Goal: Task Accomplishment & Management: Manage account settings

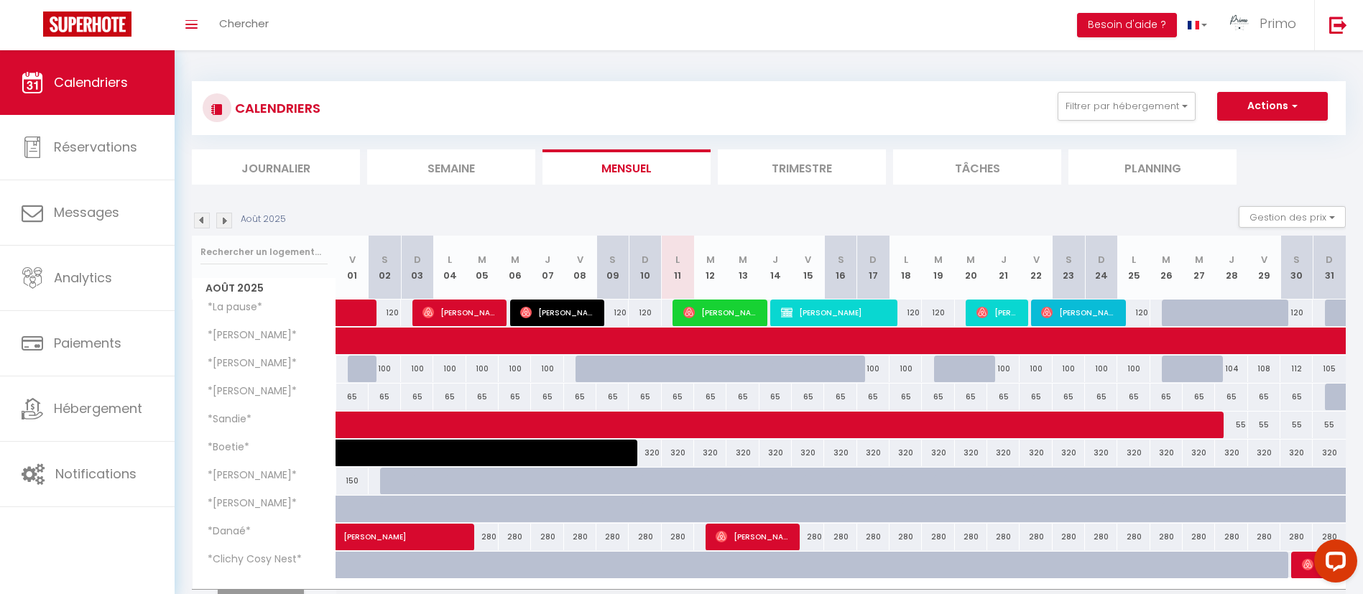
scroll to position [80, 0]
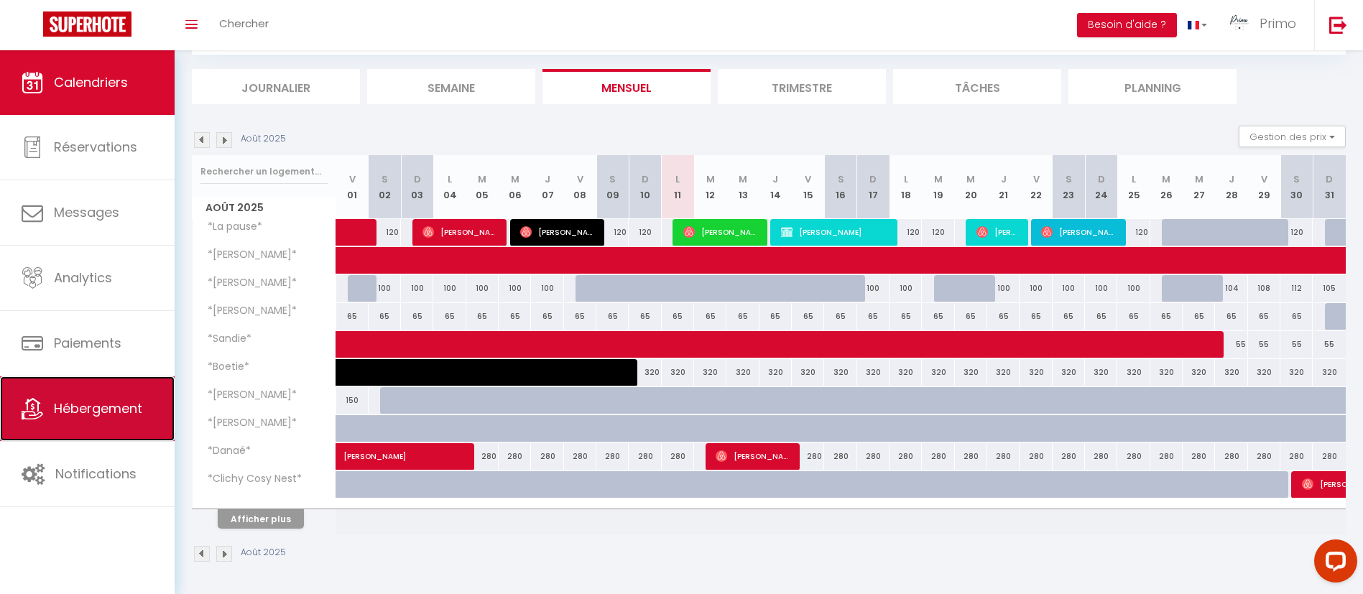
click at [94, 398] on link "Hébergement" at bounding box center [87, 408] width 175 height 65
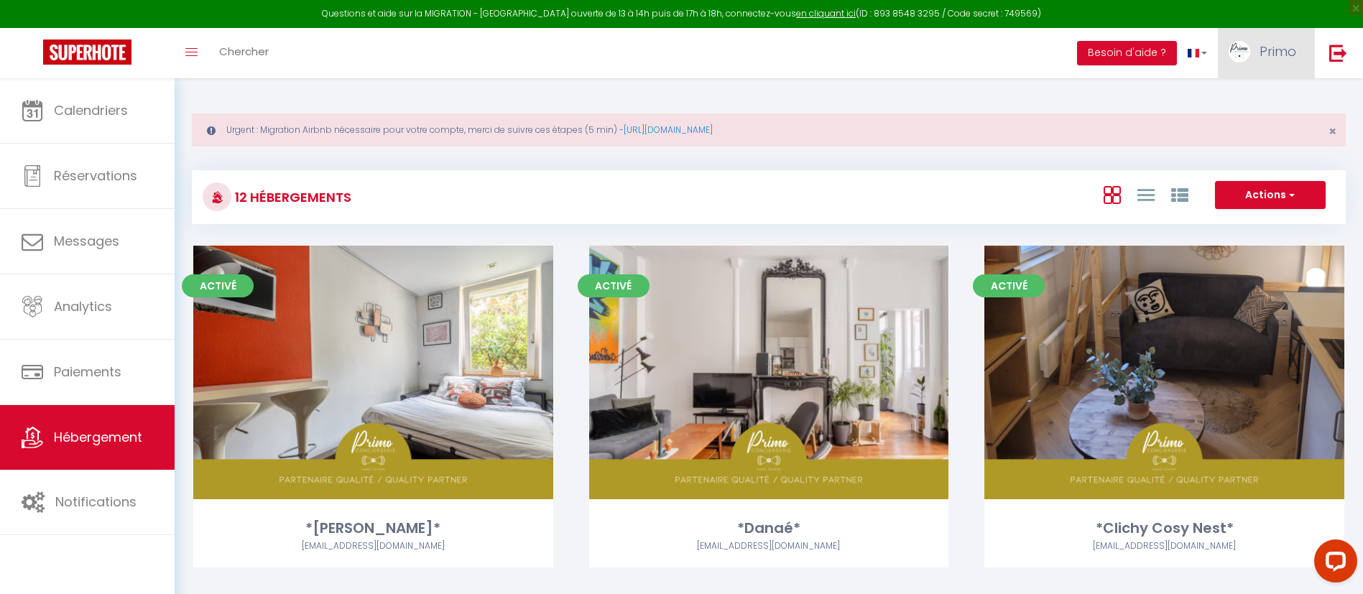
click at [1265, 41] on link "Primo" at bounding box center [1266, 53] width 96 height 50
click at [1253, 103] on link "Paramètres" at bounding box center [1256, 100] width 106 height 24
select select "fr"
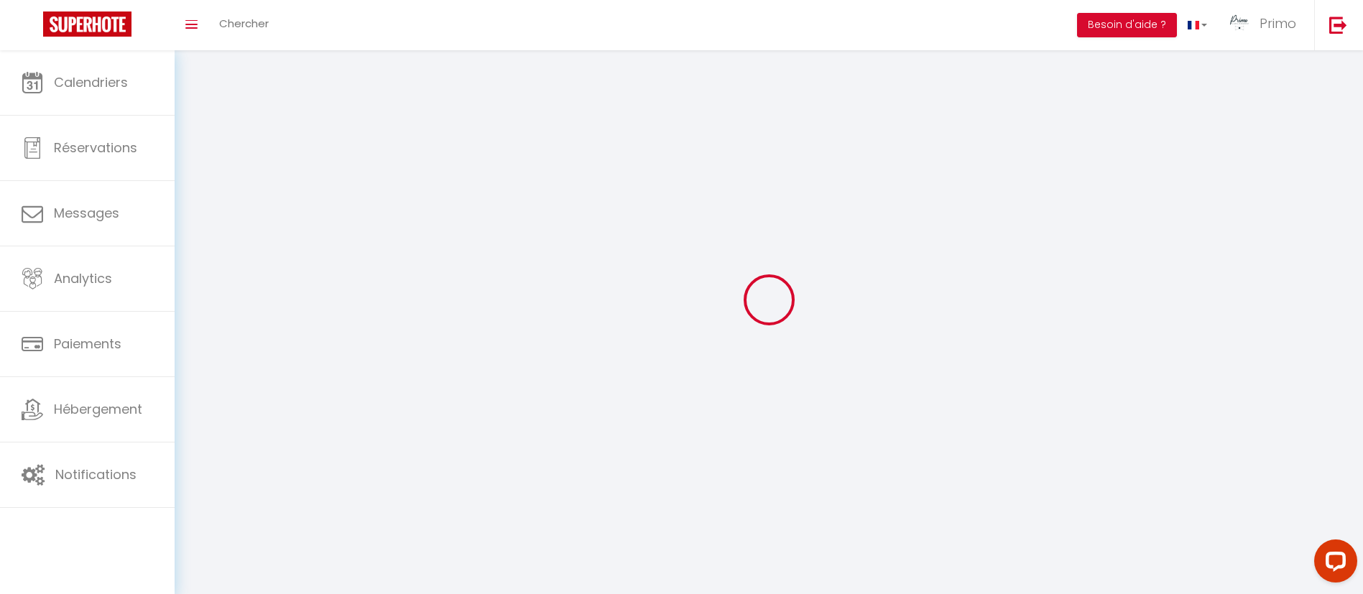
type input "Primo"
type input "[GEOGRAPHIC_DATA] 10"
type input "0665553813"
type input "[STREET_ADDRESS]"
type input "75009"
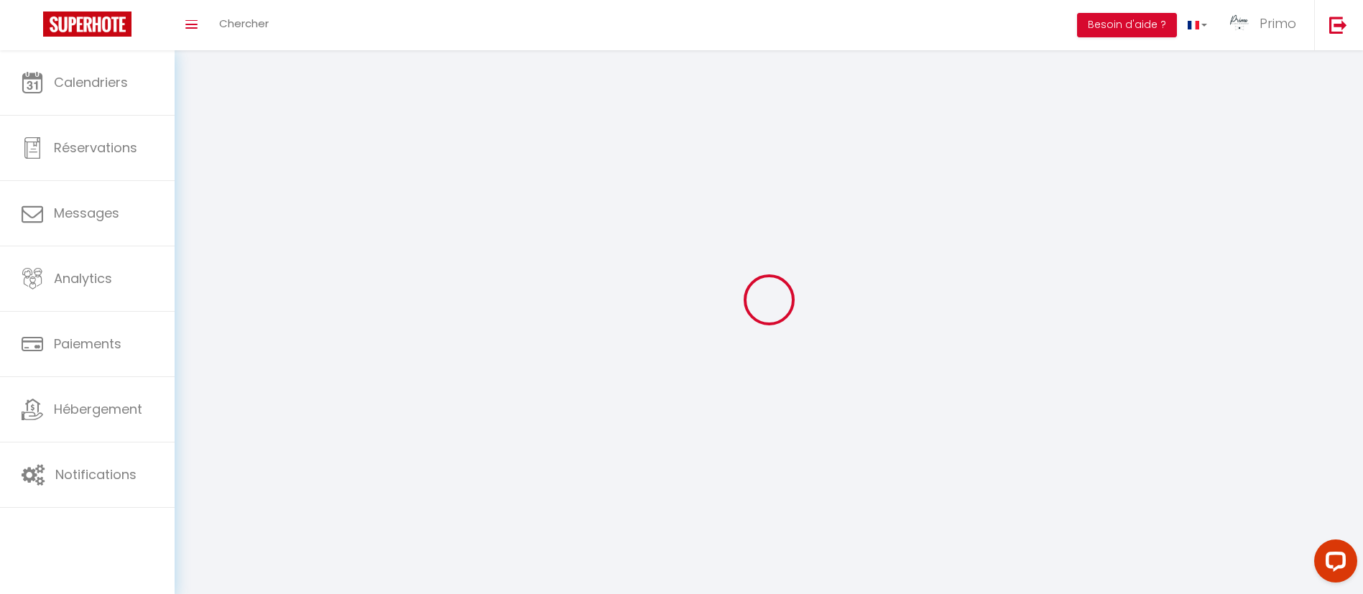
type input "[GEOGRAPHIC_DATA]"
type input "p0tk0Y3lyDtA8WCgnG5qNYaH0"
type input "3n1zKKK7hOxRMPF1MwymZg6Bn"
type input "[URL][DOMAIN_NAME]"
select select "28"
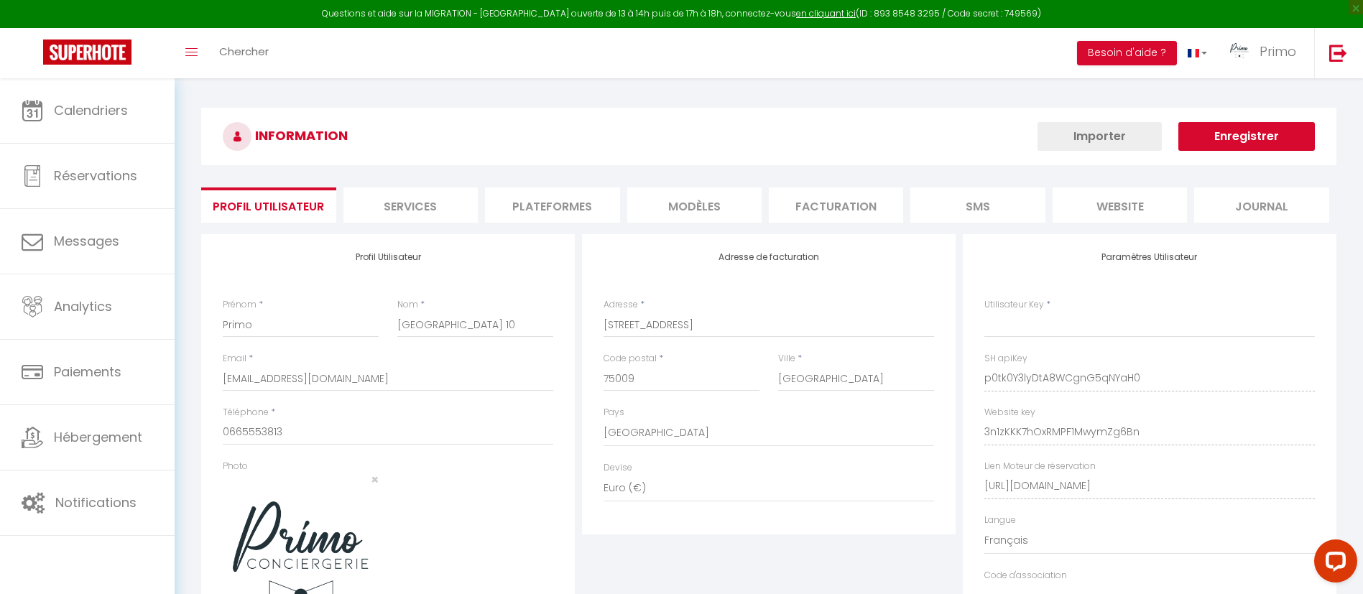
type input "p0tk0Y3lyDtA8WCgnG5qNYaH0"
type input "3n1zKKK7hOxRMPF1MwymZg6Bn"
type input "[URL][DOMAIN_NAME]"
select select "fr"
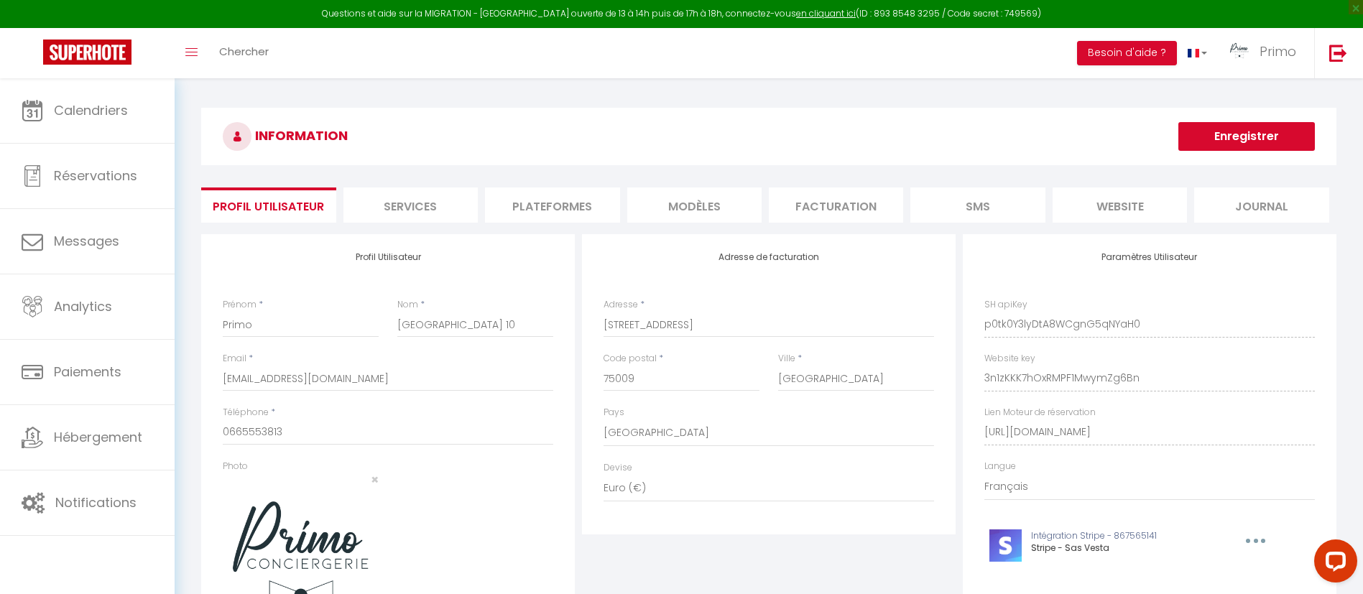
click at [520, 198] on li "Plateformes" at bounding box center [552, 204] width 134 height 35
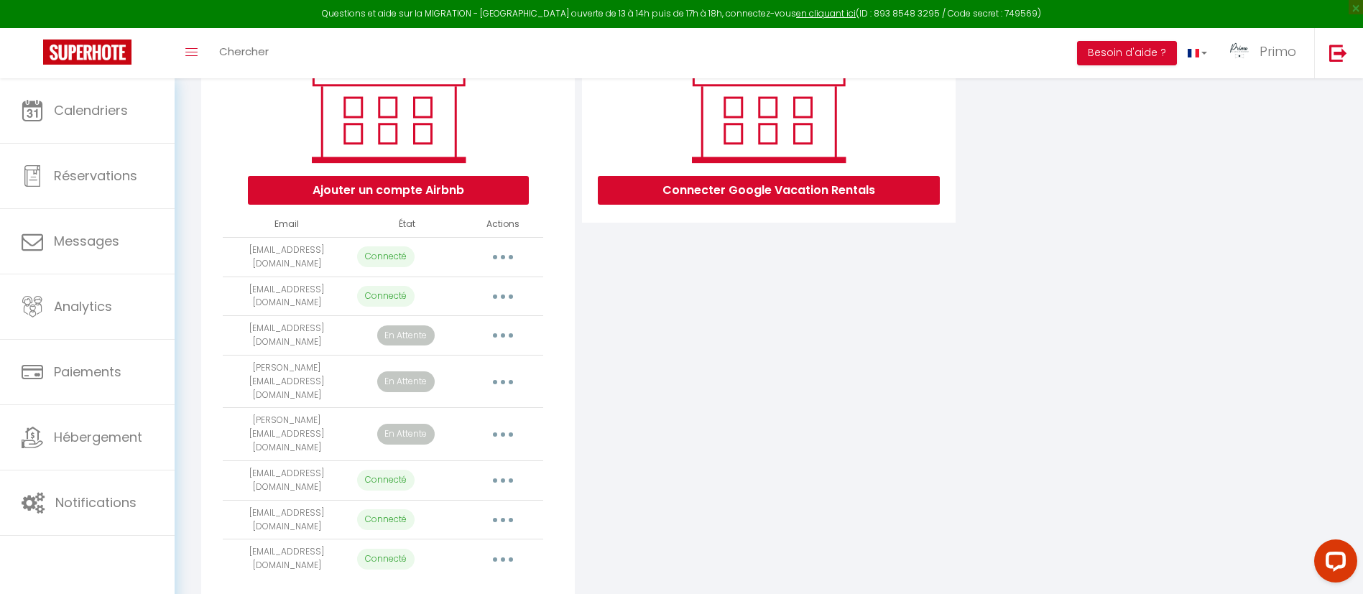
scroll to position [230, 0]
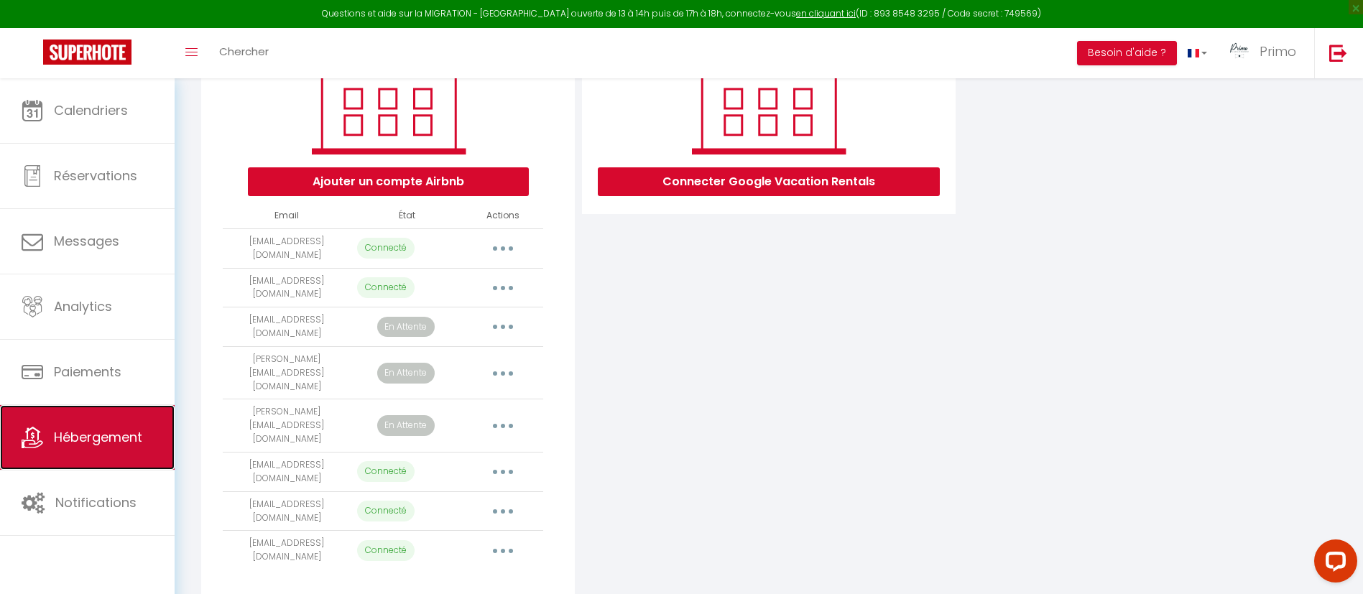
click at [129, 435] on span "Hébergement" at bounding box center [98, 437] width 88 height 18
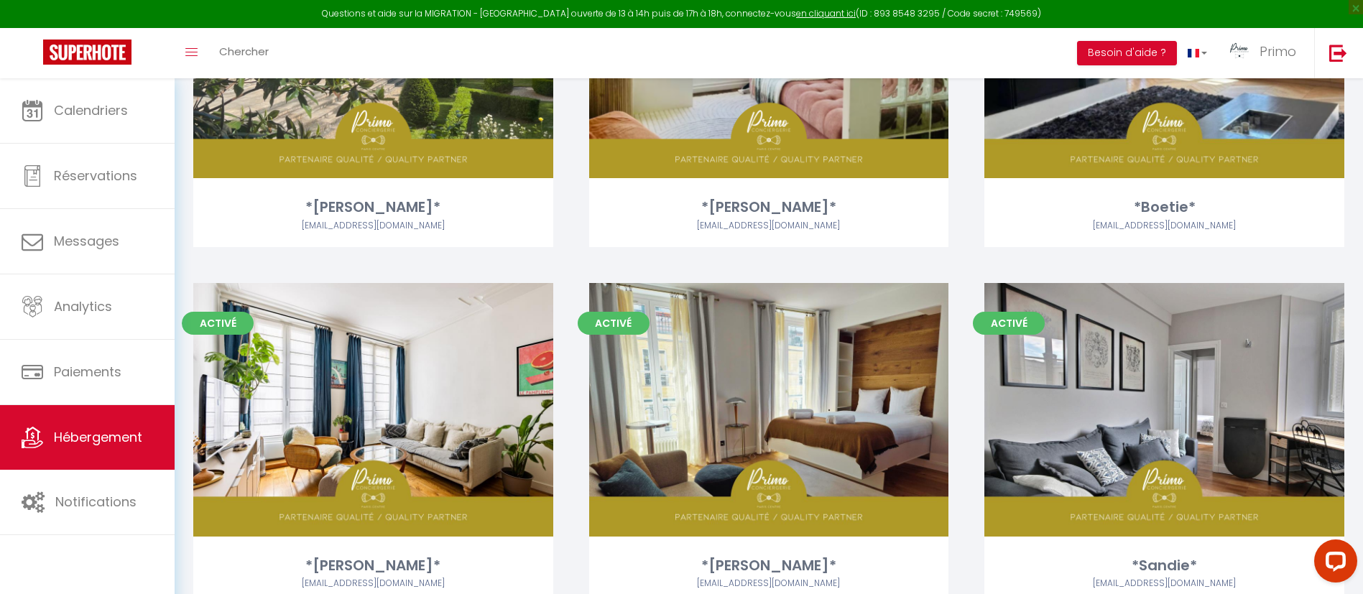
scroll to position [1100, 0]
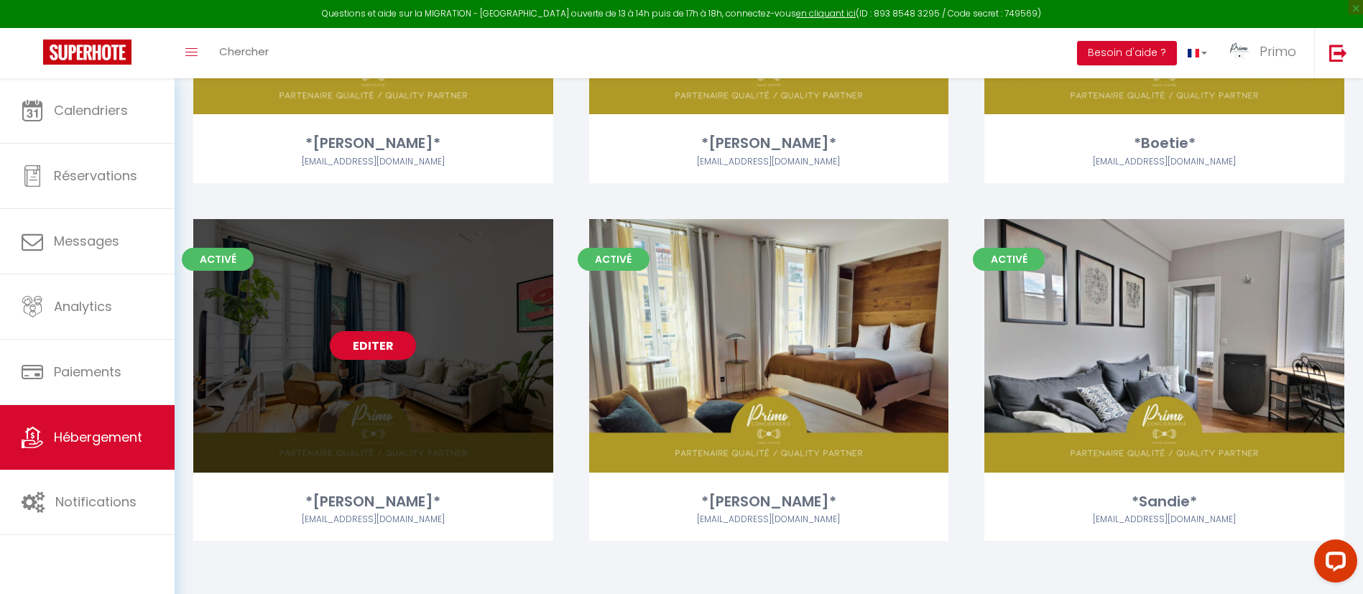
click at [385, 342] on link "Editer" at bounding box center [373, 345] width 86 height 29
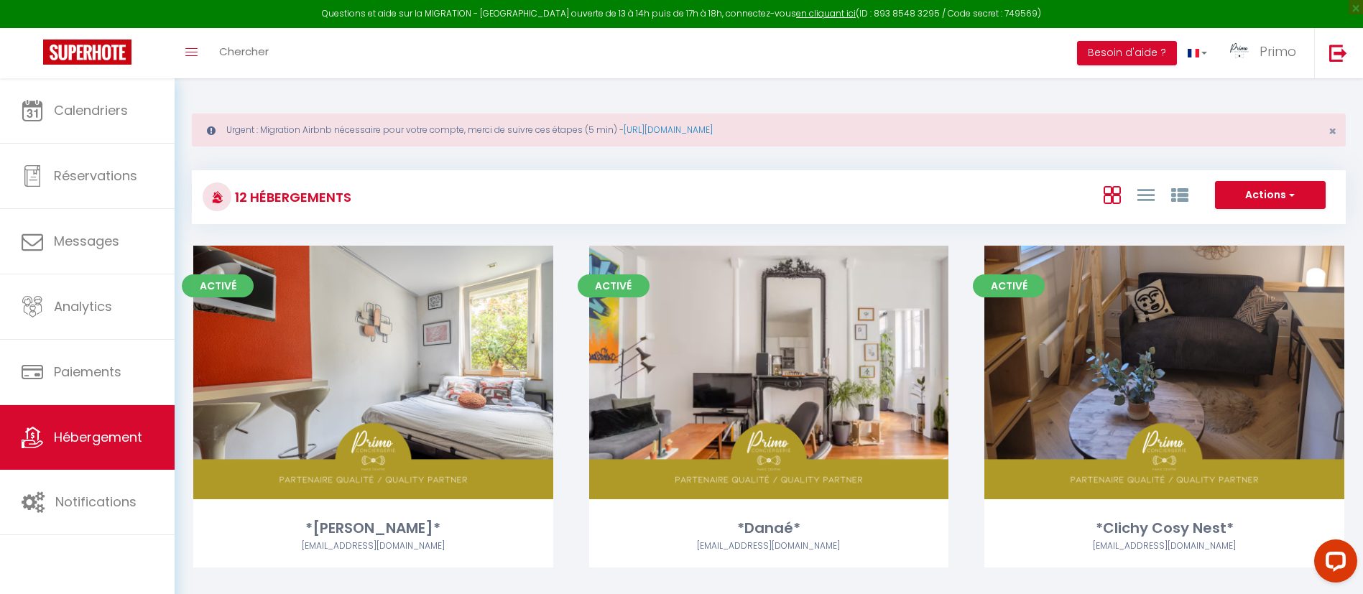
select select "3"
select select "2"
select select "1"
select select
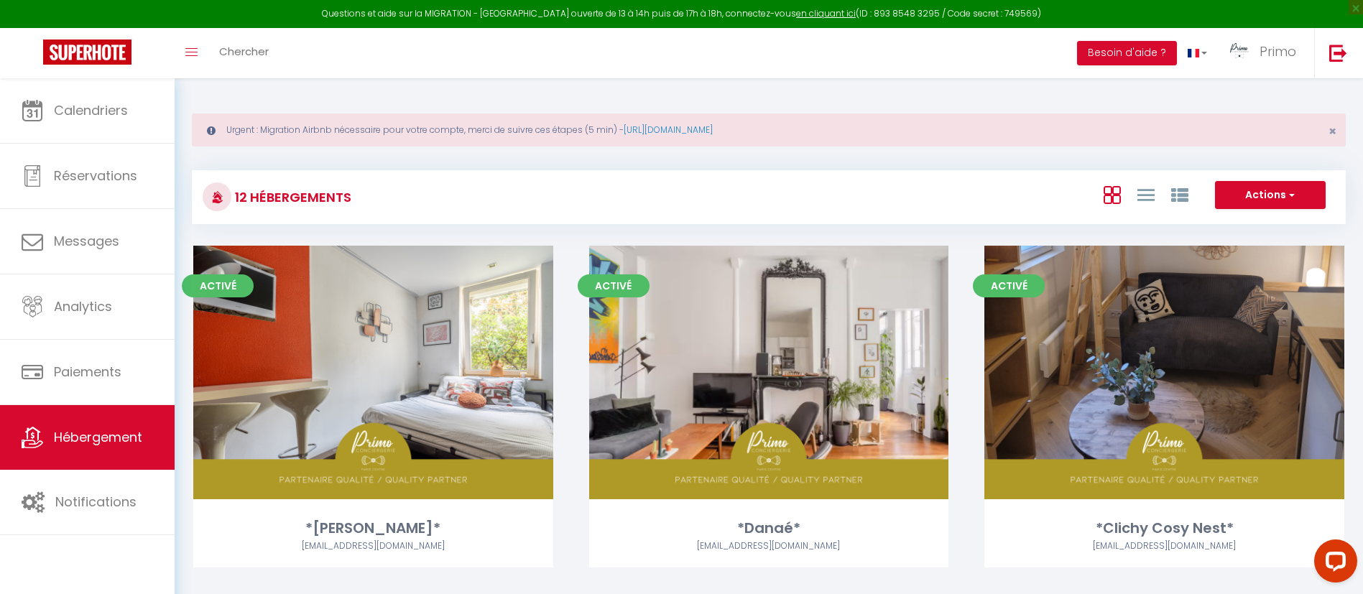
select select "28"
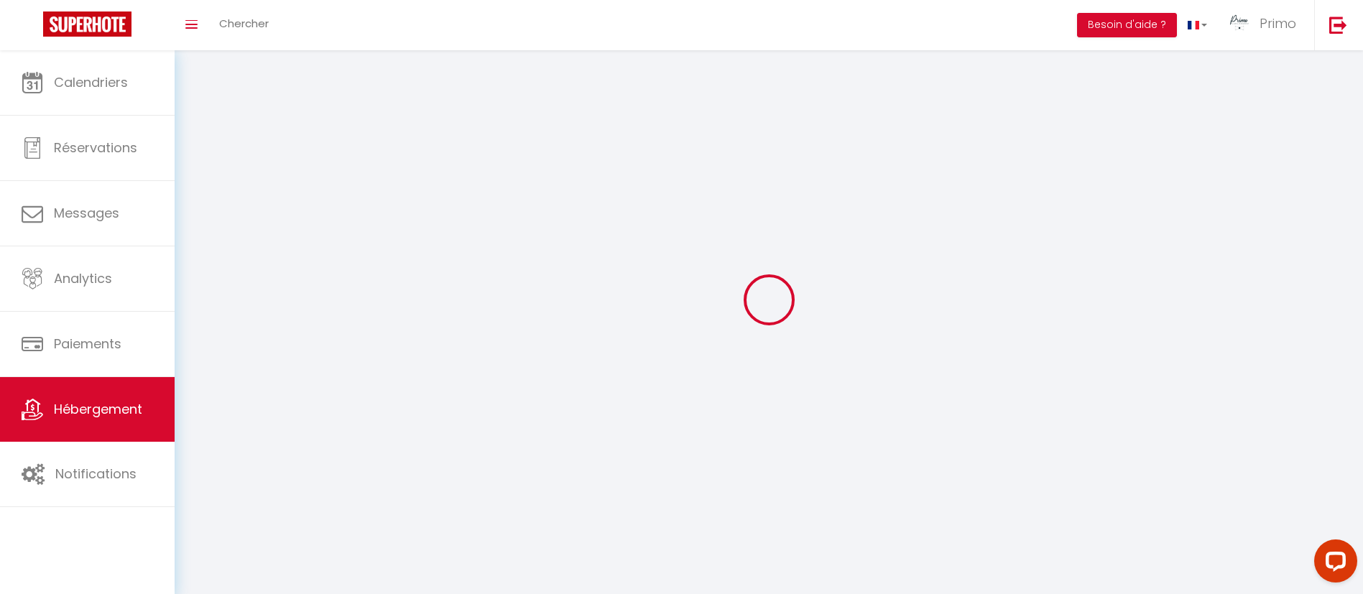
select select
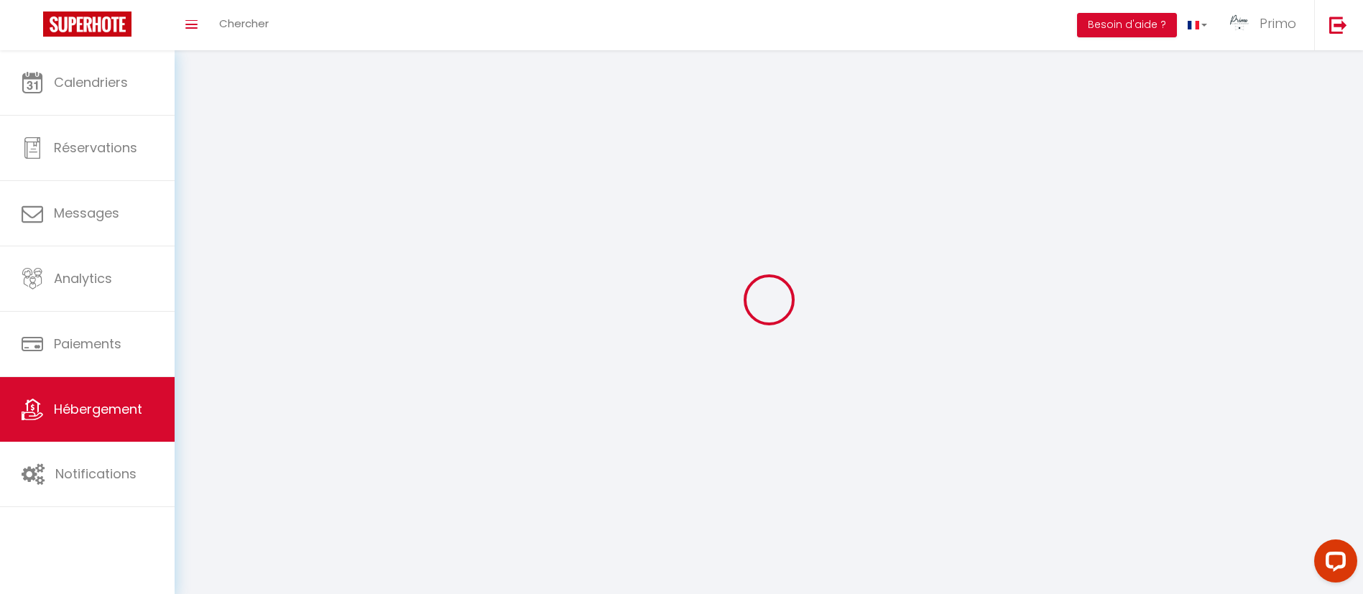
select select
checkbox input "false"
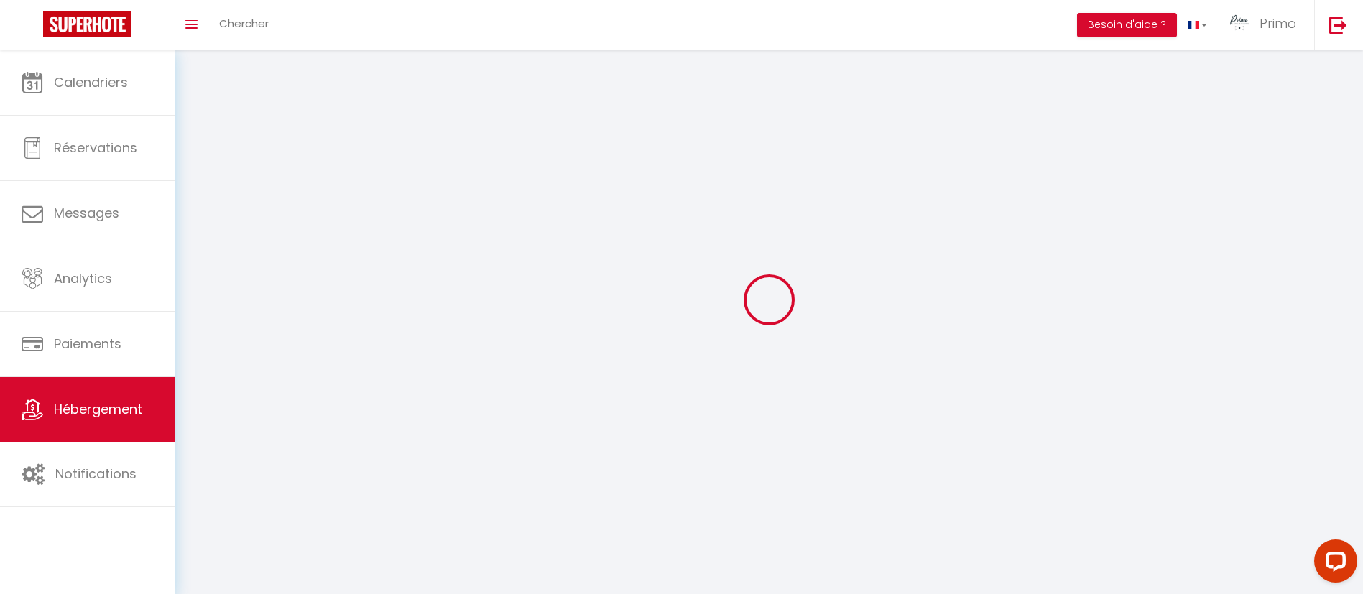
select select
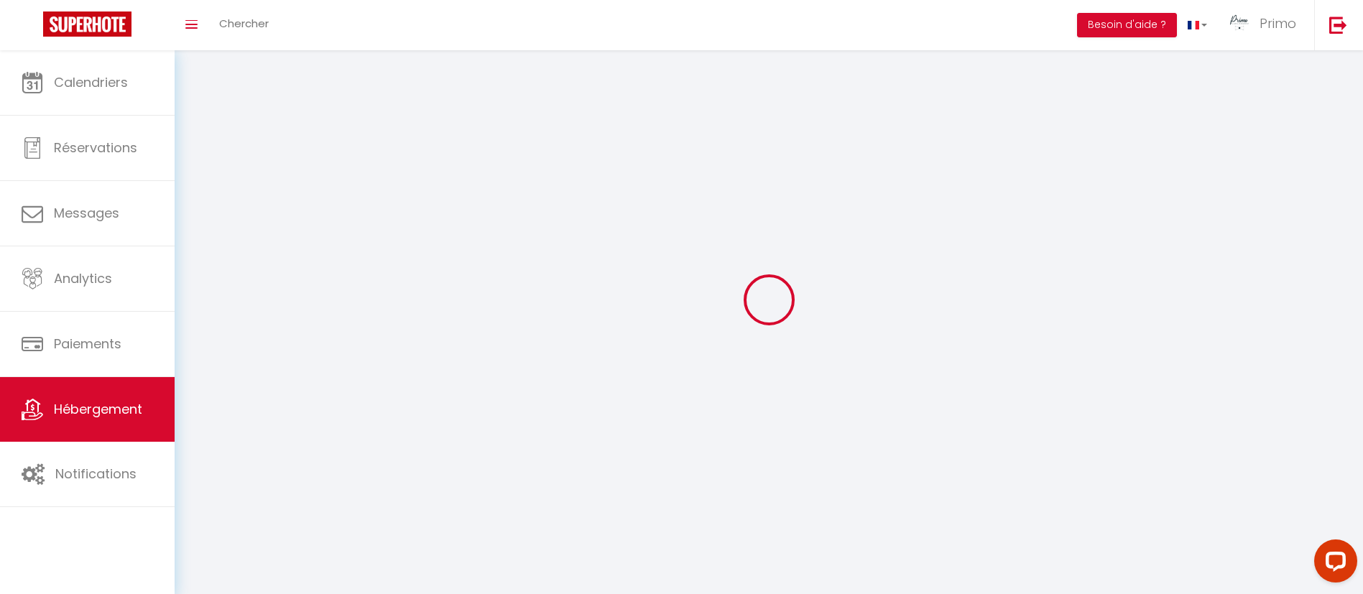
select select
checkbox input "false"
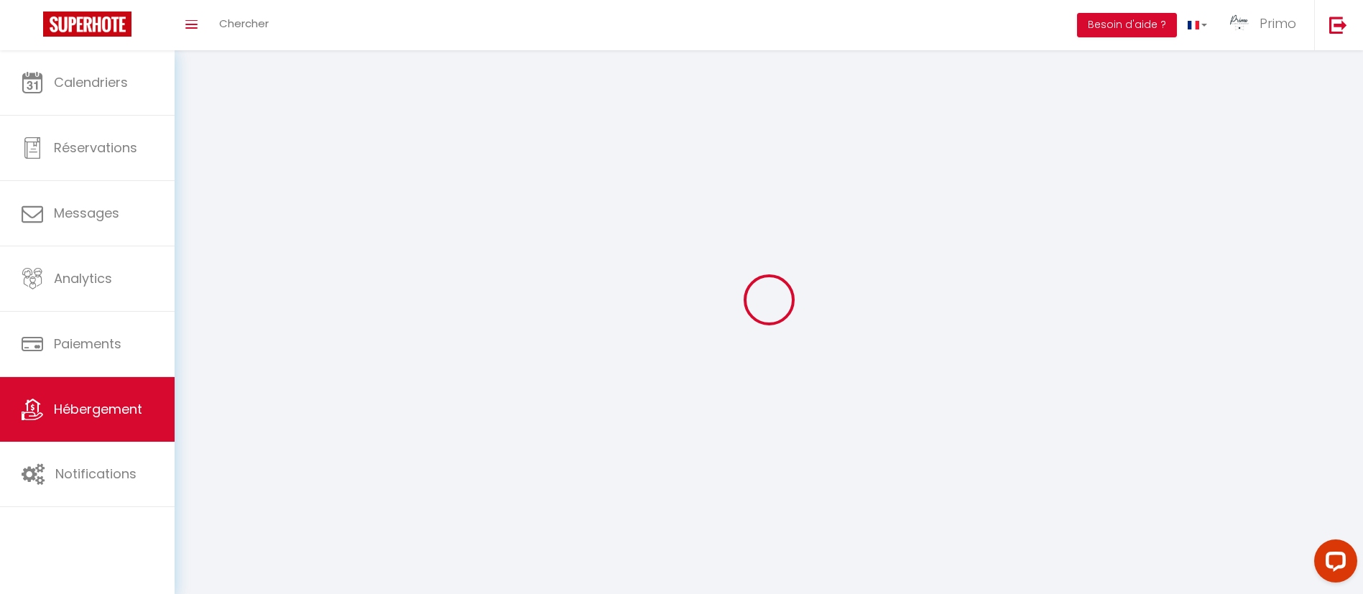
checkbox input "false"
select select
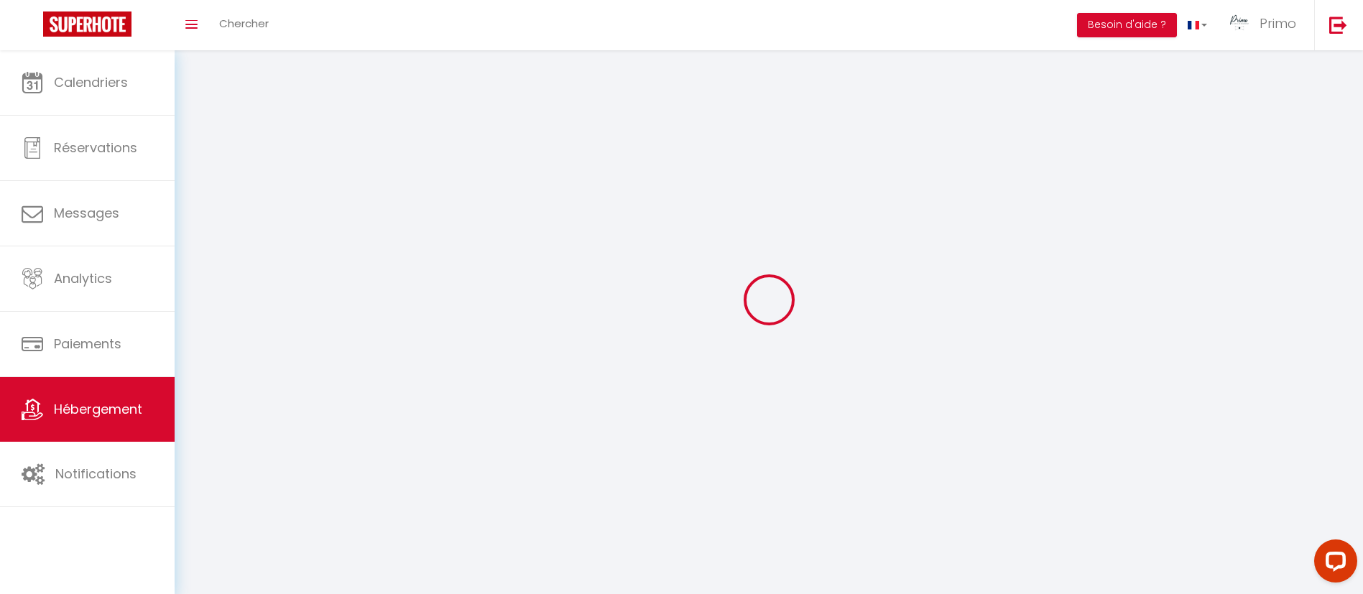
select select
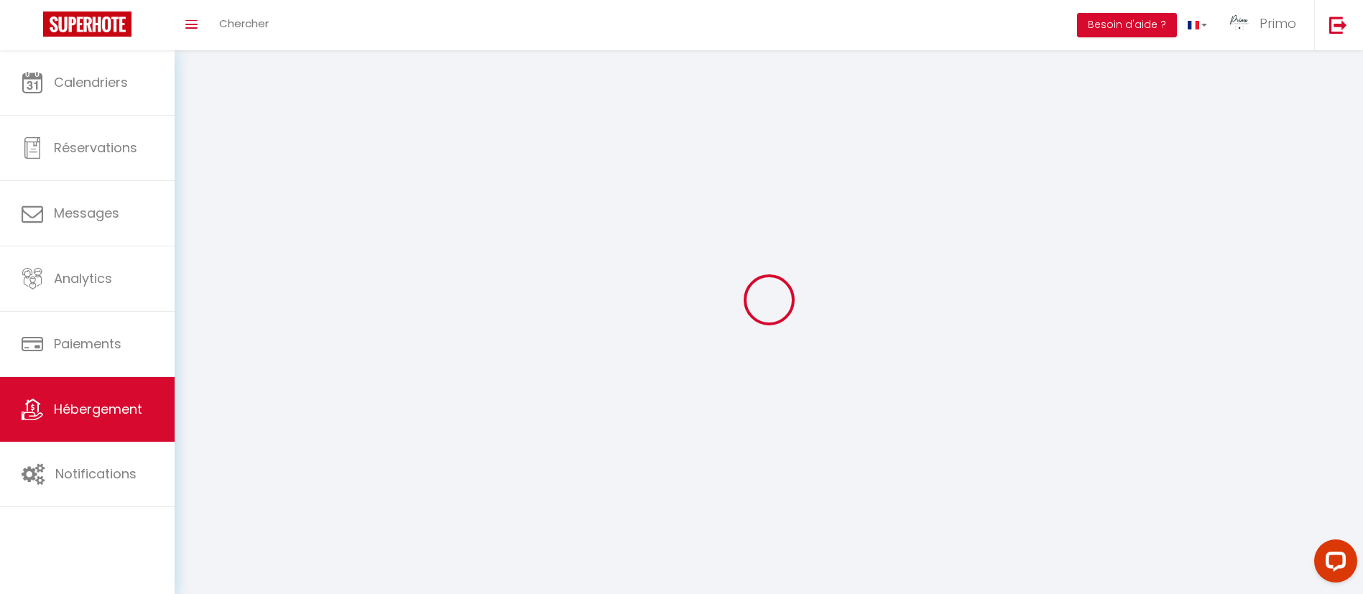
checkbox input "false"
select select
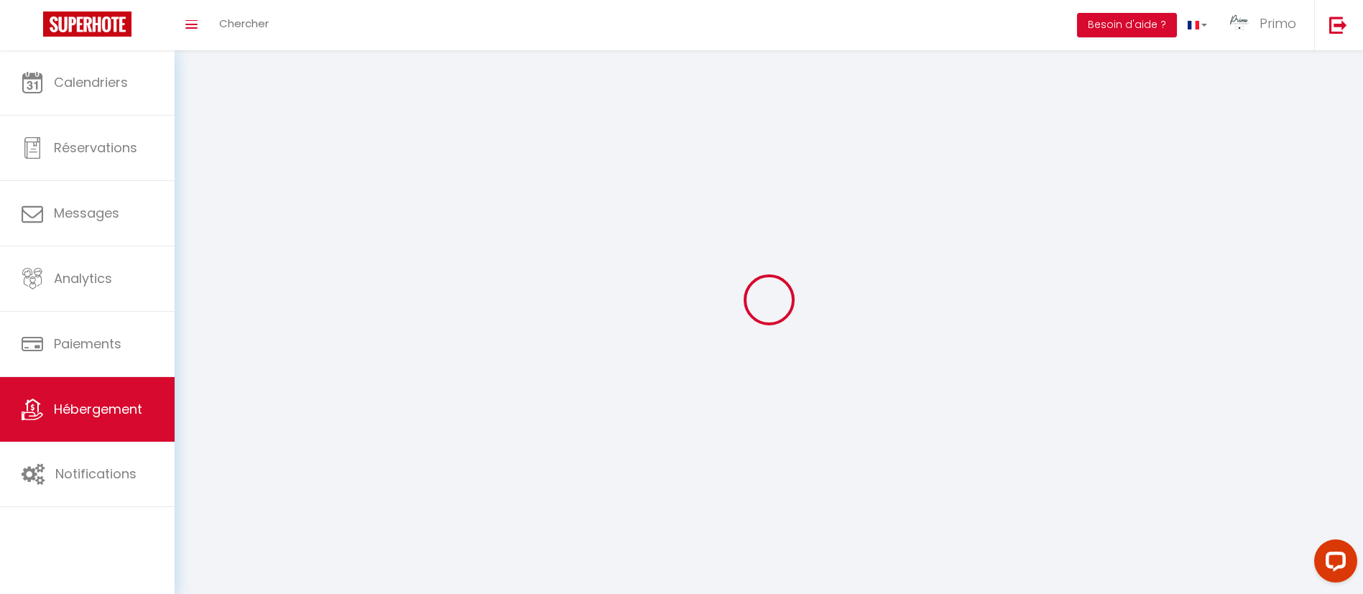
select select
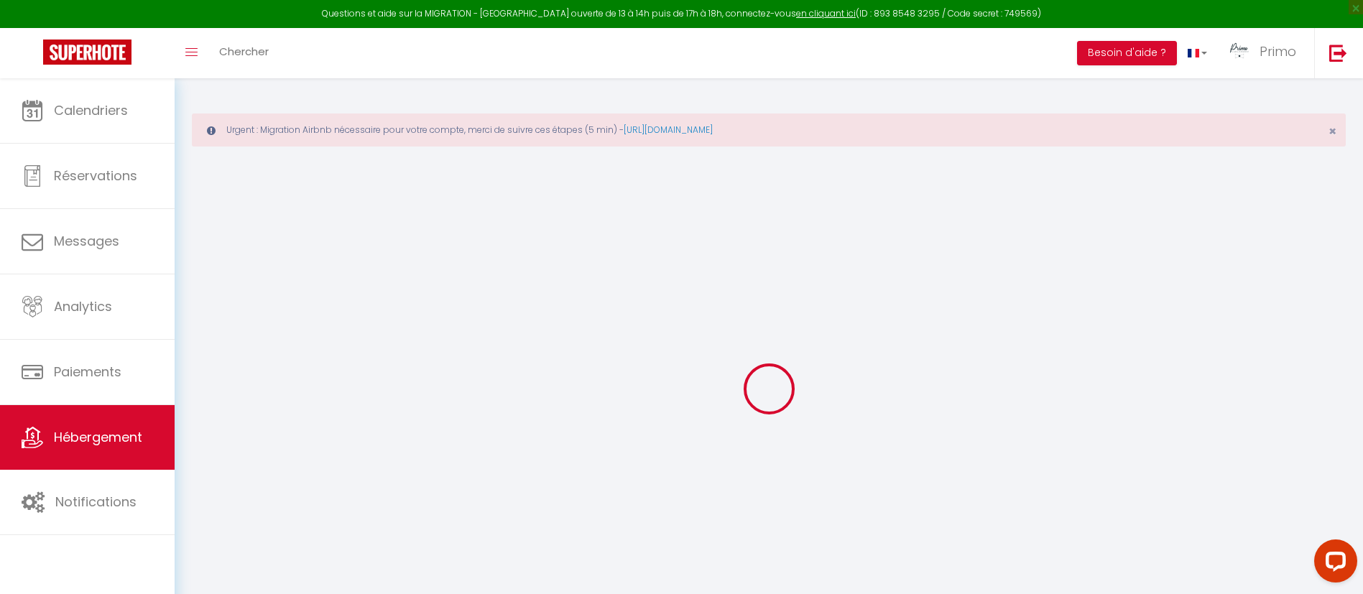
checkbox input "false"
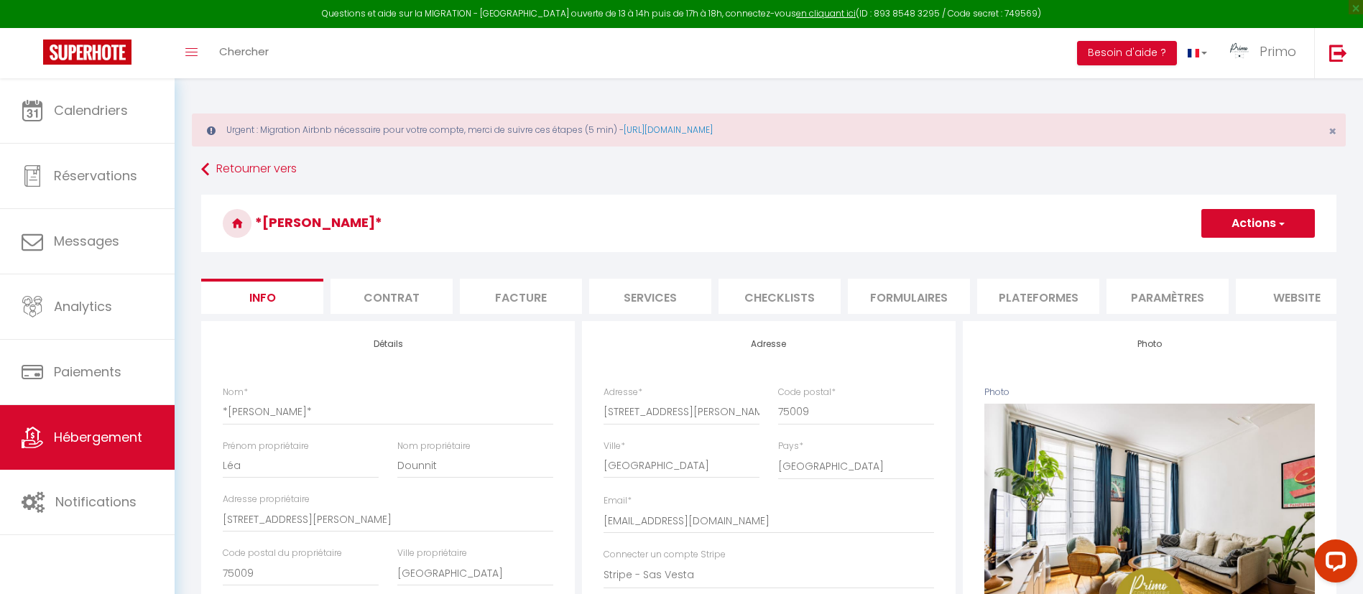
checkbox input "false"
click at [1012, 299] on li "Plateformes" at bounding box center [1038, 296] width 122 height 35
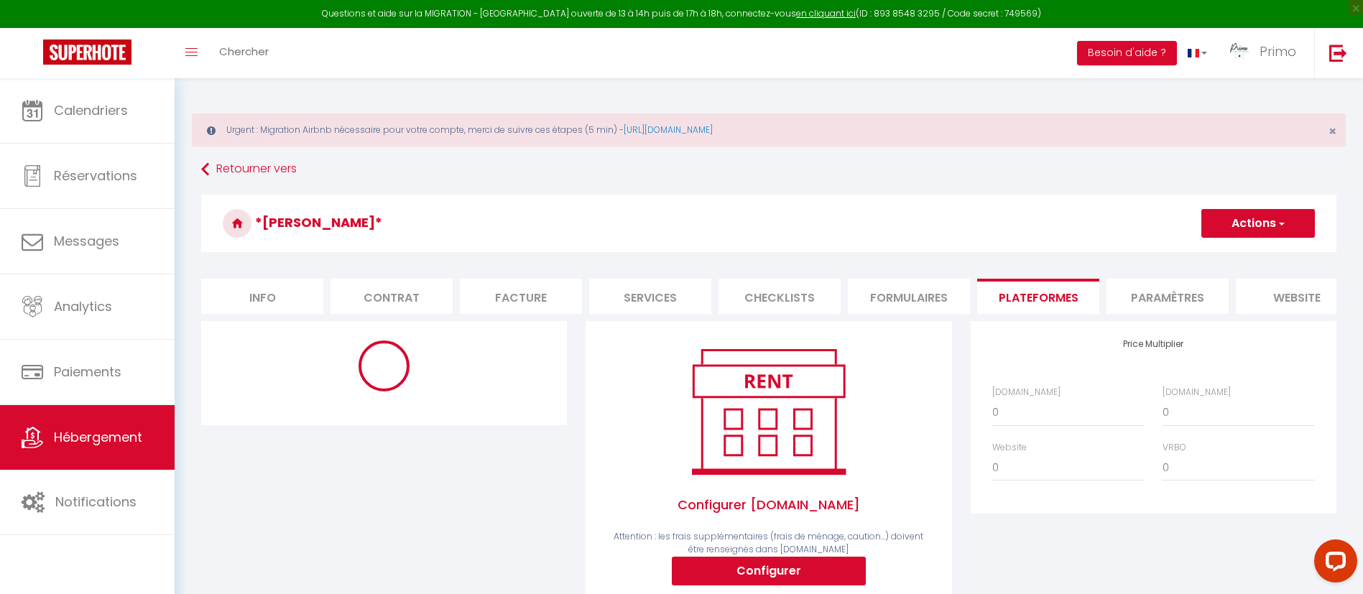
scroll to position [86, 0]
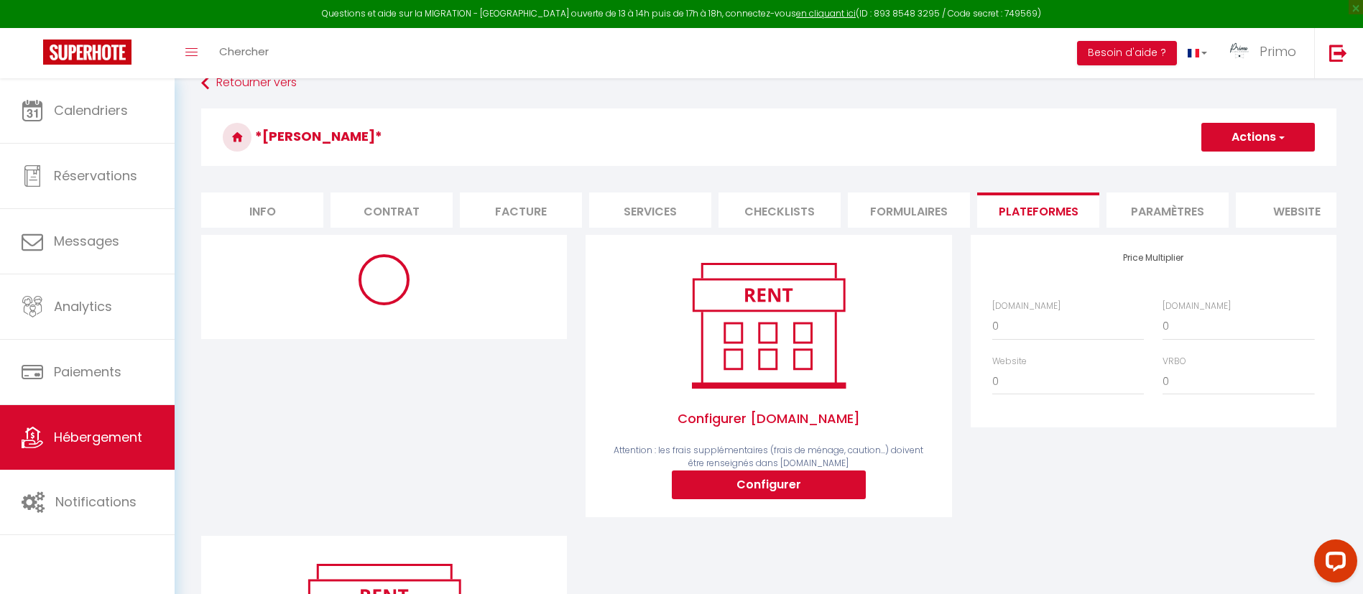
select select "10791-1460198927528061323"
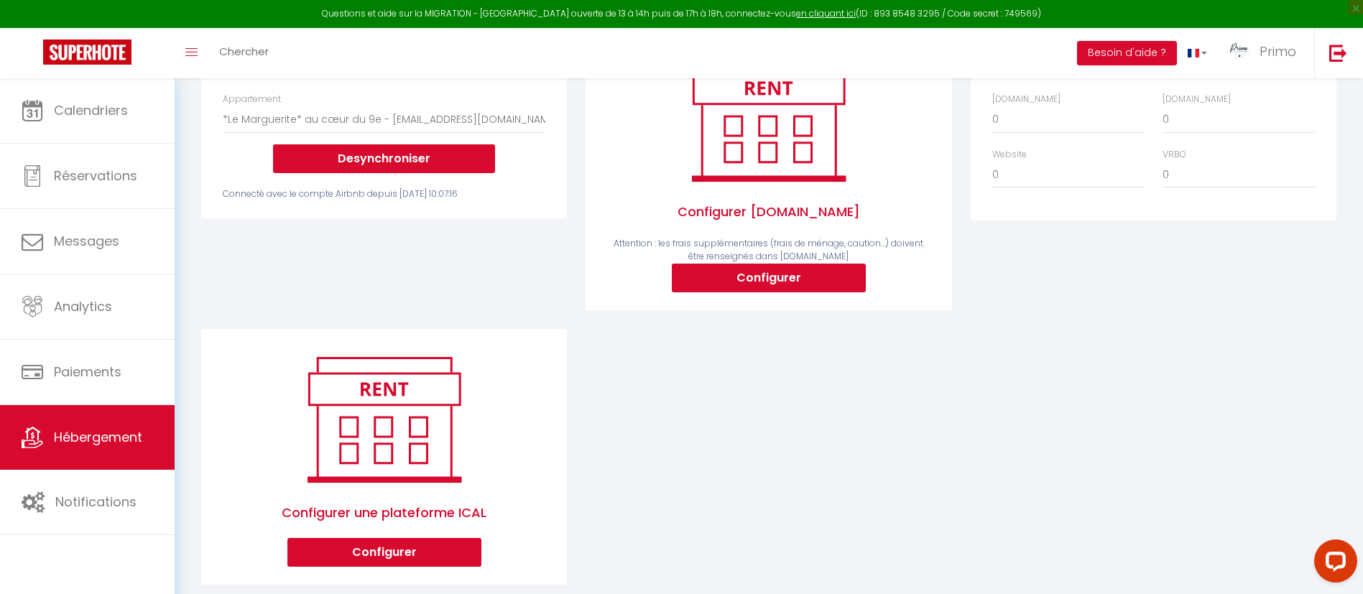
scroll to position [205, 0]
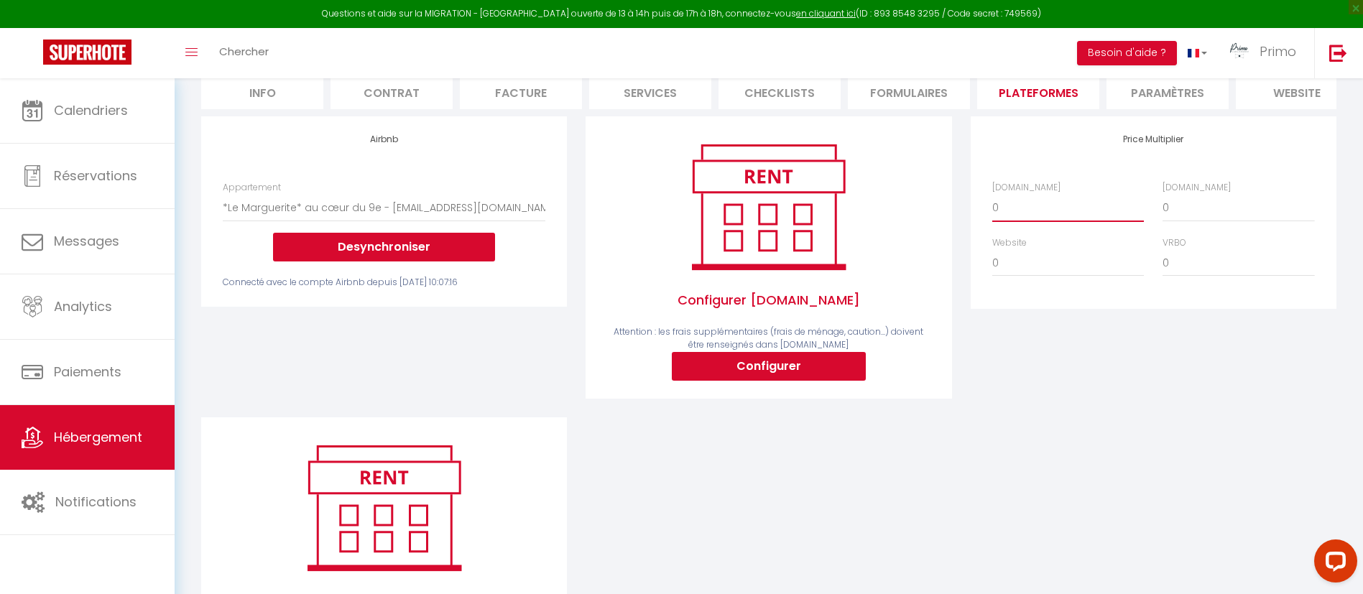
click at [1061, 221] on select "0 + 1 % + 2 % + 3 % + 4 % + 5 % + 6 % + 7 % + 8 % + 9 %" at bounding box center [1068, 207] width 152 height 27
click at [1046, 221] on select "0 + 1 % + 2 % + 3 % + 4 % + 5 % + 6 % + 7 % + 8 % + 9 %" at bounding box center [1068, 207] width 152 height 27
click at [992, 210] on select "0 + 1 % + 2 % + 3 % + 4 % + 5 % + 6 % + 7 % + 8 % + 9 %" at bounding box center [1068, 207] width 152 height 27
click at [1054, 220] on select "0 + 1 % + 2 % + 3 % + 4 % + 5 % + 6 % + 7 % + 8 % + 9 %" at bounding box center [1068, 207] width 152 height 27
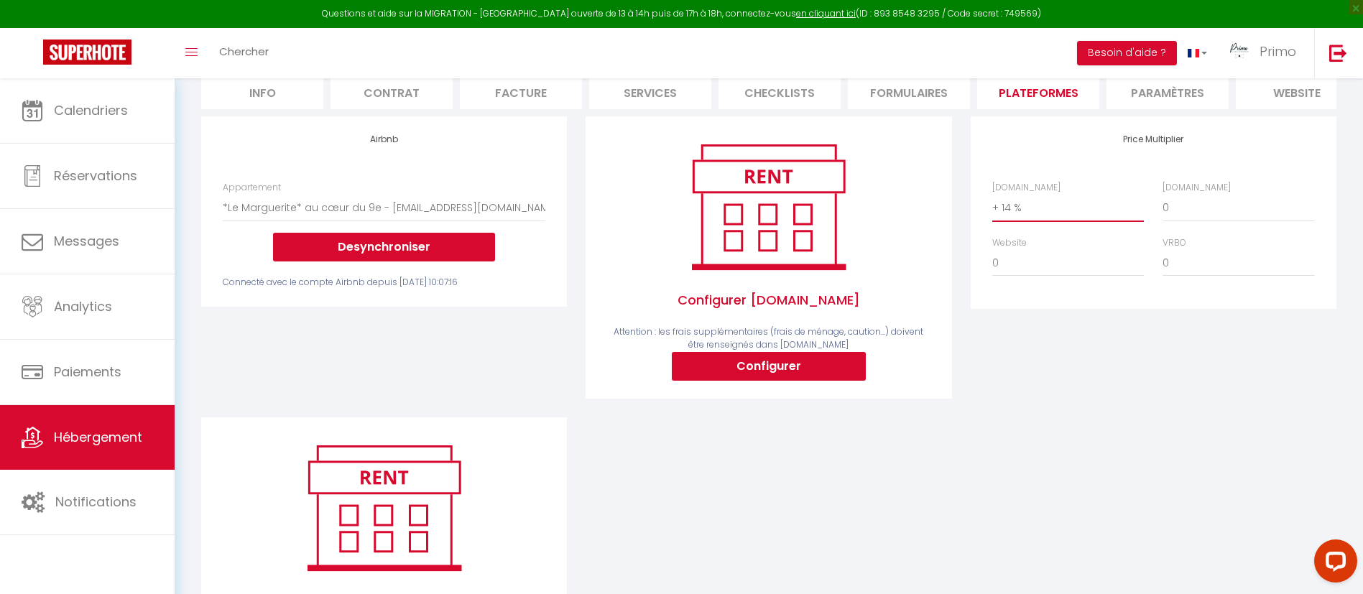
select select "0"
click at [992, 210] on select "0 + 1 % + 2 % + 3 % + 4 % + 5 % + 6 % + 7 % + 8 % + 9 %" at bounding box center [1068, 207] width 152 height 27
click at [1040, 387] on div "Price Multiplier Airbnb.com 0 + 1 % + 2 % + 3 % + 4 % + 5 % + 6 % + 7 %" at bounding box center [1153, 266] width 384 height 301
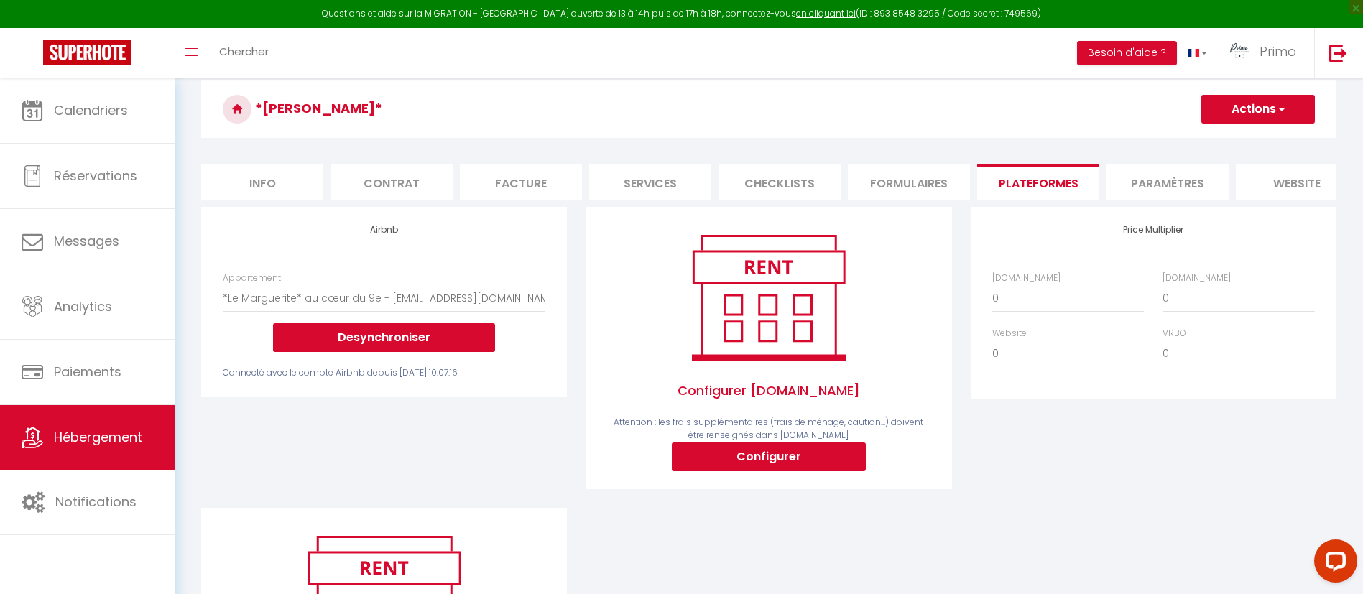
scroll to position [113, 0]
click at [1269, 47] on span "Primo" at bounding box center [1277, 51] width 37 height 18
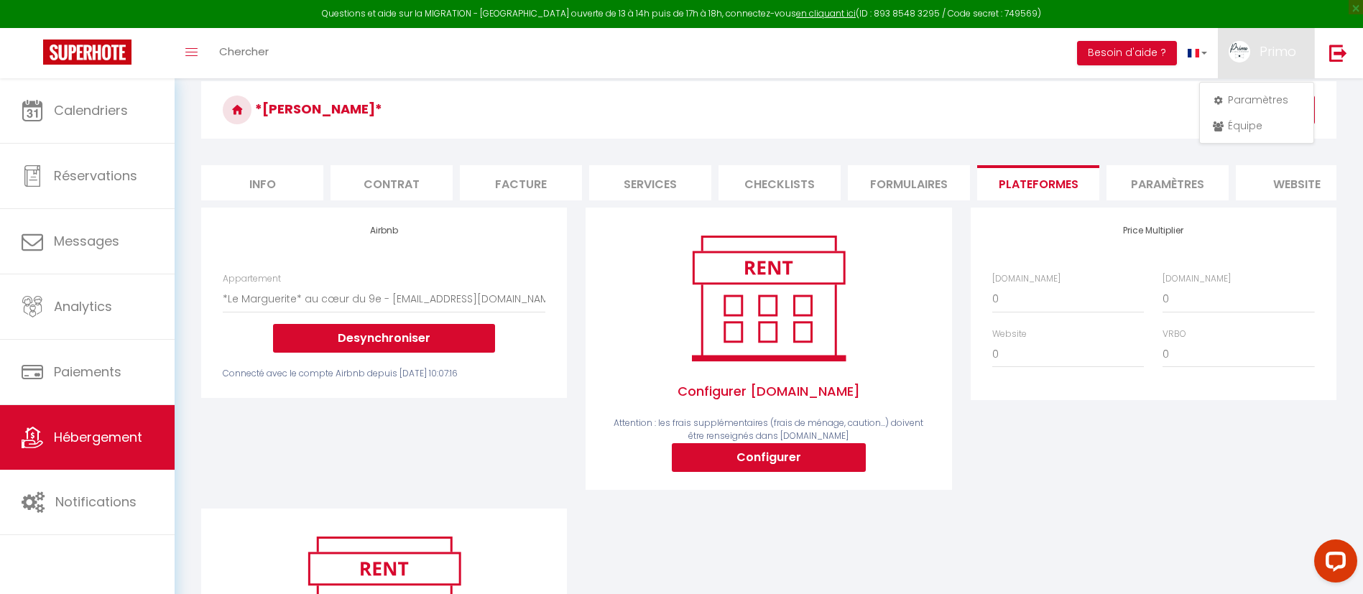
click at [1045, 463] on div "Price Multiplier Airbnb.com 0 + 1 % + 2 % + 3 % + 4 % + 5 % + 6 % + 7 %" at bounding box center [1153, 358] width 384 height 301
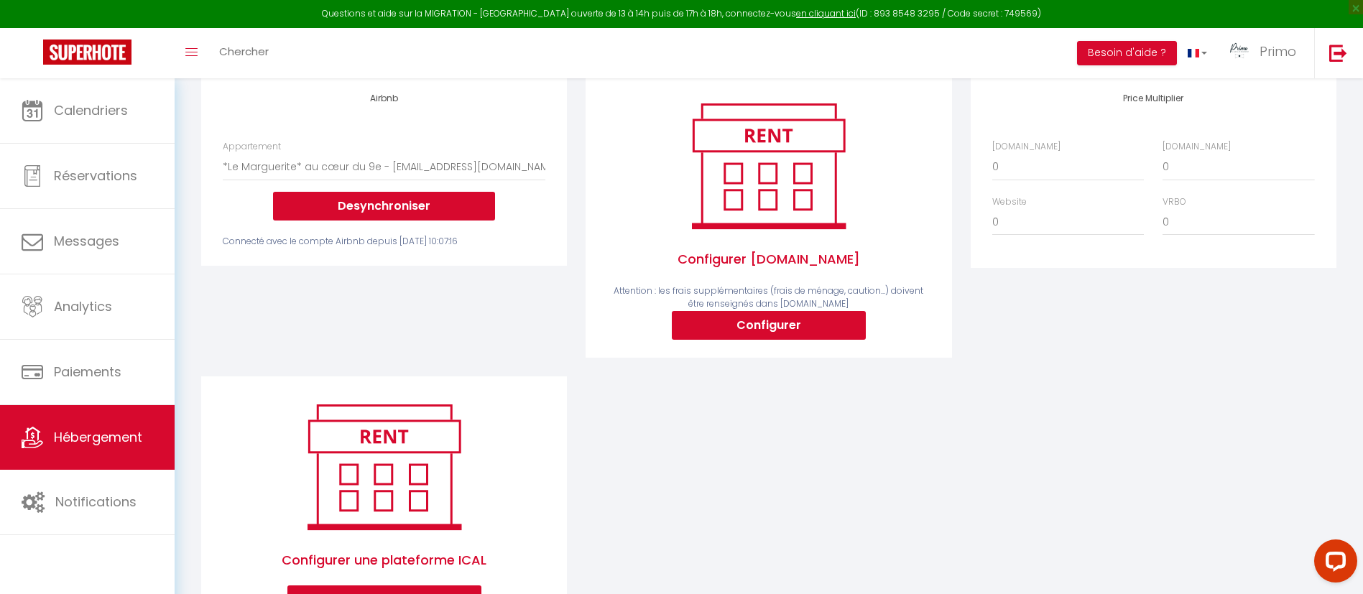
scroll to position [265, 0]
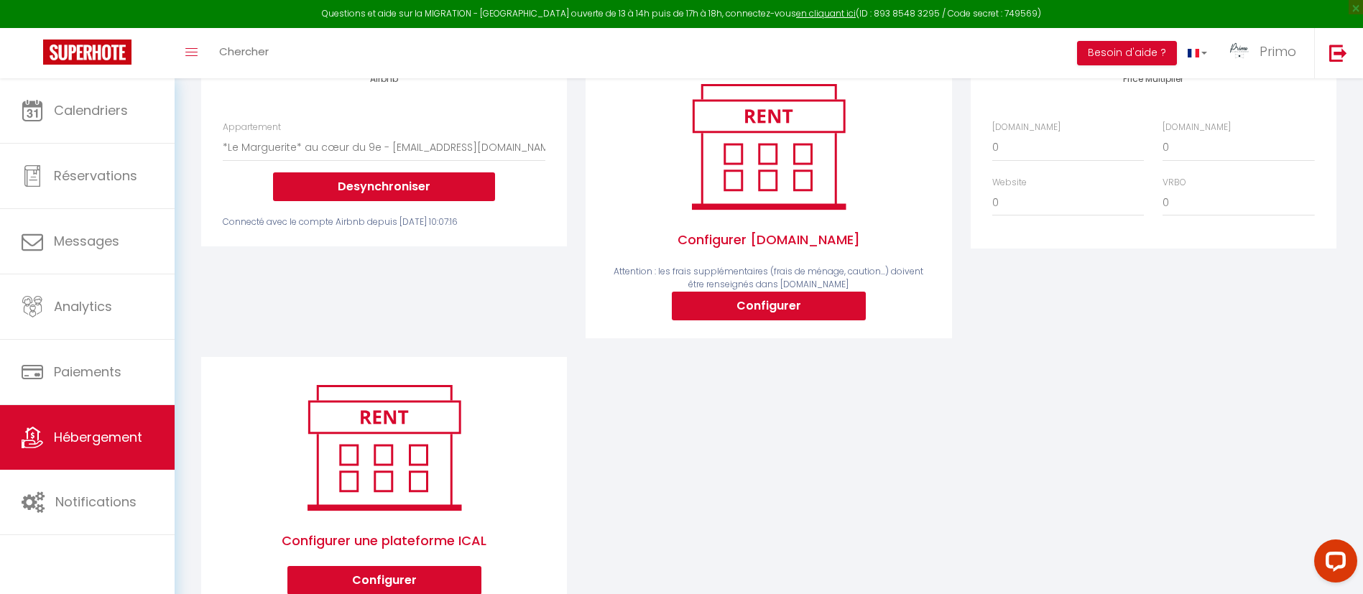
click at [938, 419] on div "Airbnb Appartement *Le Blainville* au coeur du Quartier Latin - airbnblolivia@g…" at bounding box center [769, 343] width 1154 height 575
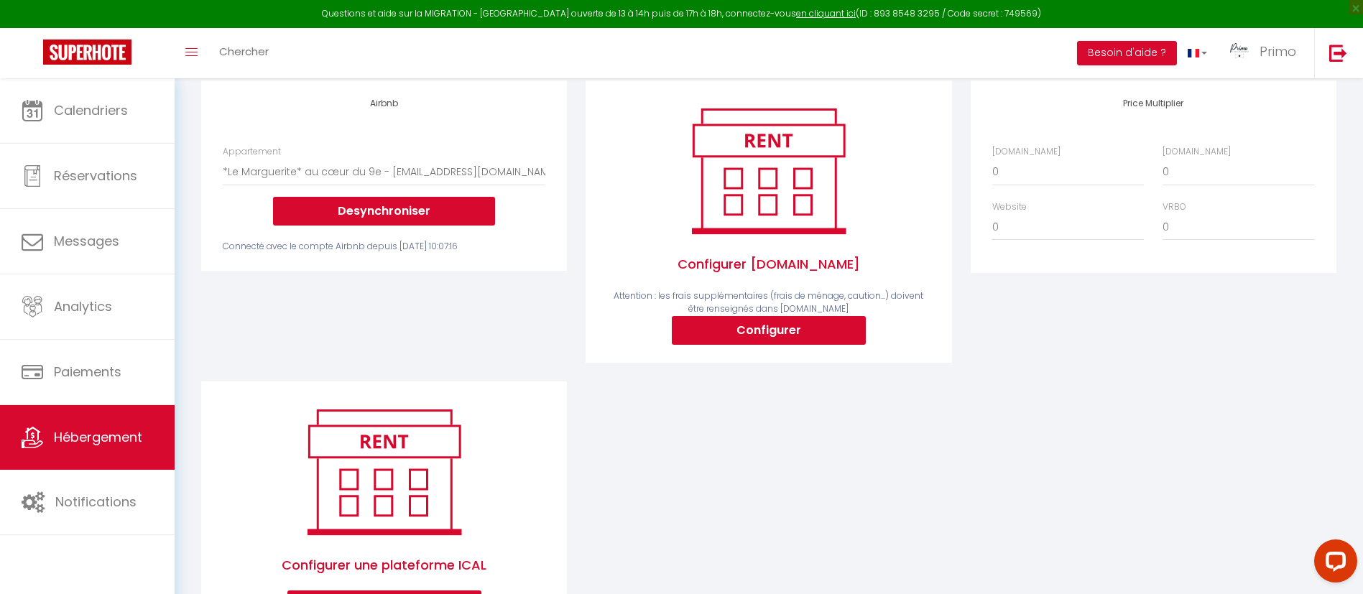
scroll to position [310, 0]
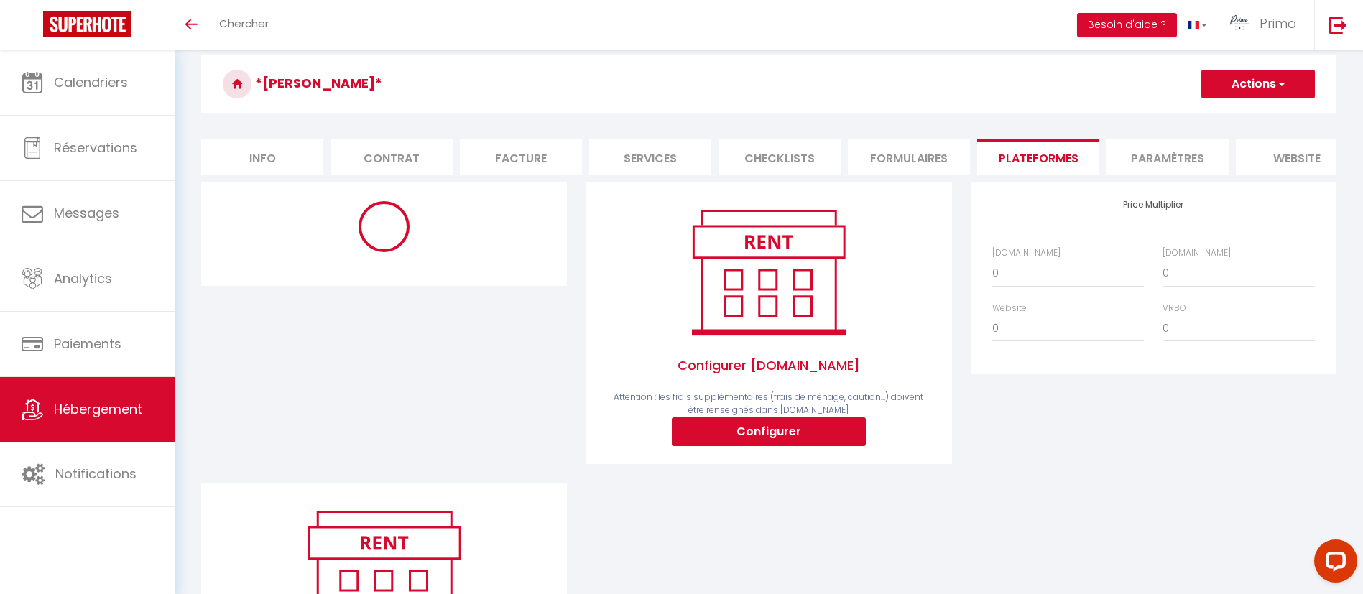
select select "10791-1460198927528061323"
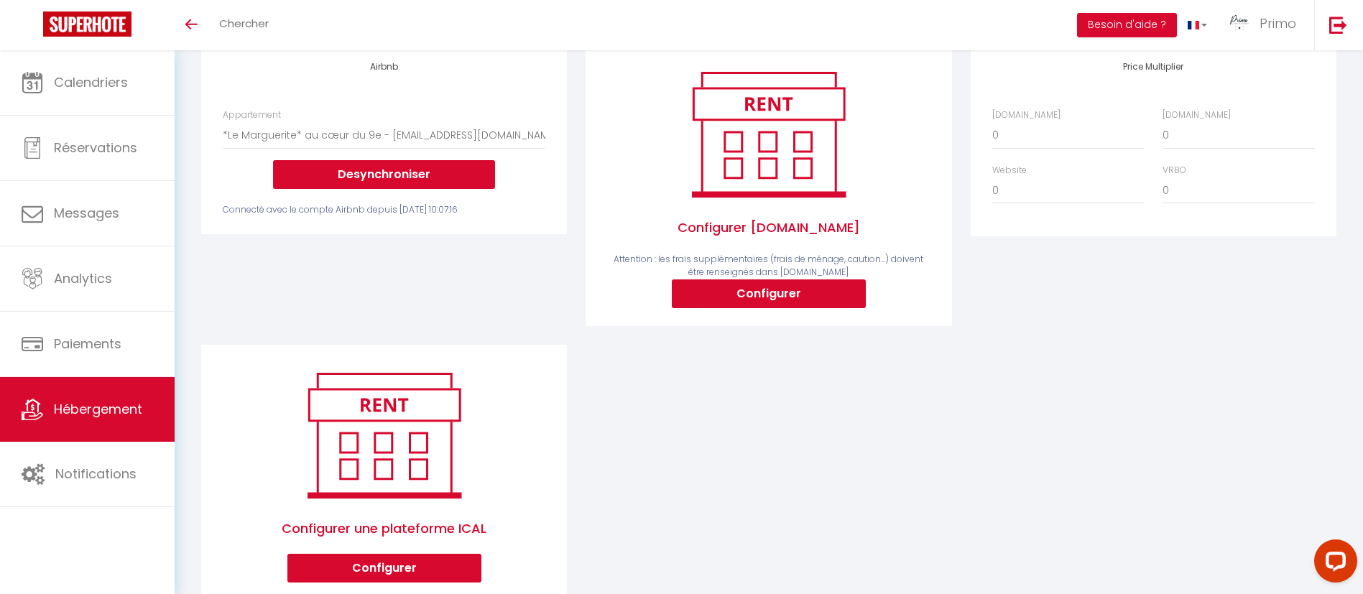
scroll to position [190, 0]
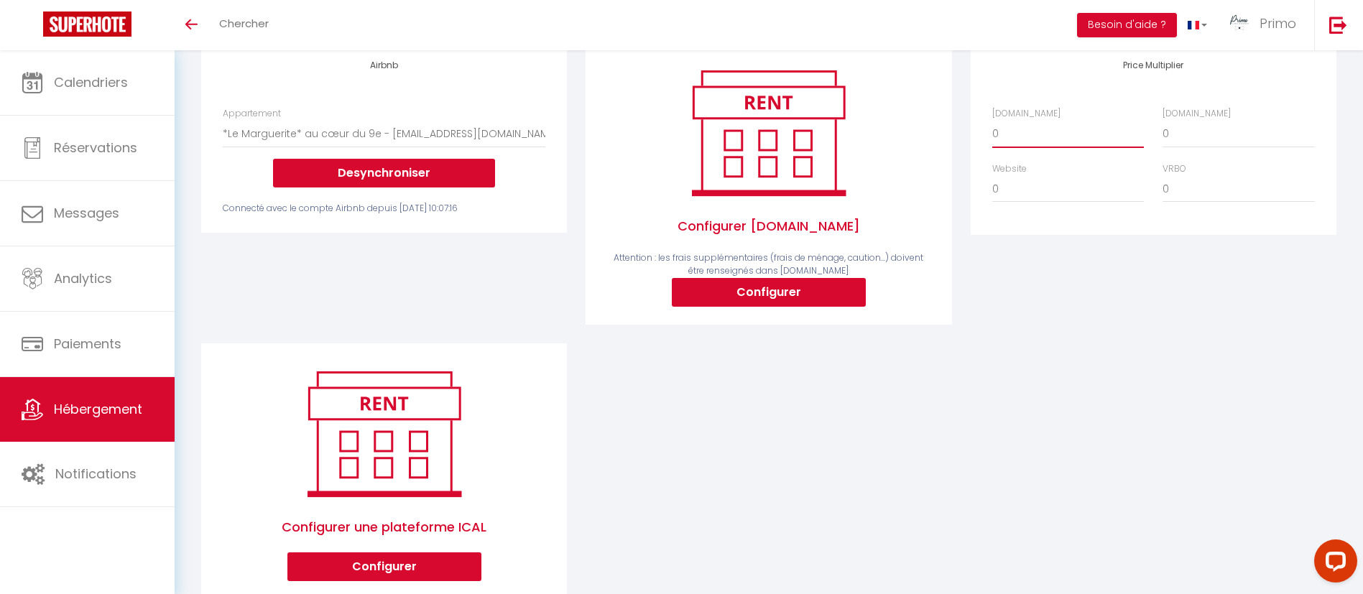
click at [1026, 147] on select "0 + 1 % + 2 % + 3 % + 4 % + 5 % + 6 % + 7 % + 8 % + 9 %" at bounding box center [1068, 133] width 152 height 27
click at [992, 136] on select "0 + 1 % + 2 % + 3 % + 4 % + 5 % + 6 % + 7 % + 8 % + 9 %" at bounding box center [1068, 133] width 152 height 27
click at [1031, 147] on select "0 + 1 % + 2 % + 3 % + 4 % + 5 % + 6 % + 7 % + 8 % + 9 %" at bounding box center [1068, 133] width 152 height 27
select select "0"
click at [992, 136] on select "0 + 1 % + 2 % + 3 % + 4 % + 5 % + 6 % + 7 % + 8 % + 9 %" at bounding box center [1068, 133] width 152 height 27
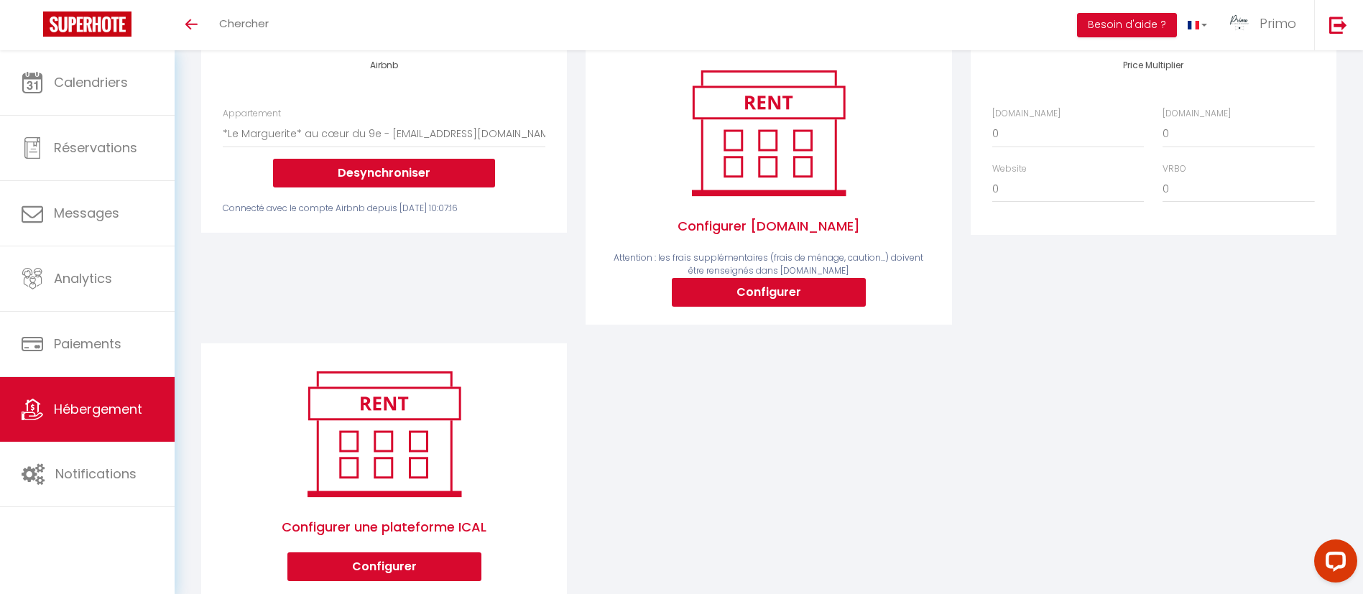
click at [1018, 277] on div "Price Multiplier Airbnb.com 0 + 1 % + 2 % + 3 % + 4 % + 5 % + 6 % + 7 %" at bounding box center [1153, 192] width 384 height 301
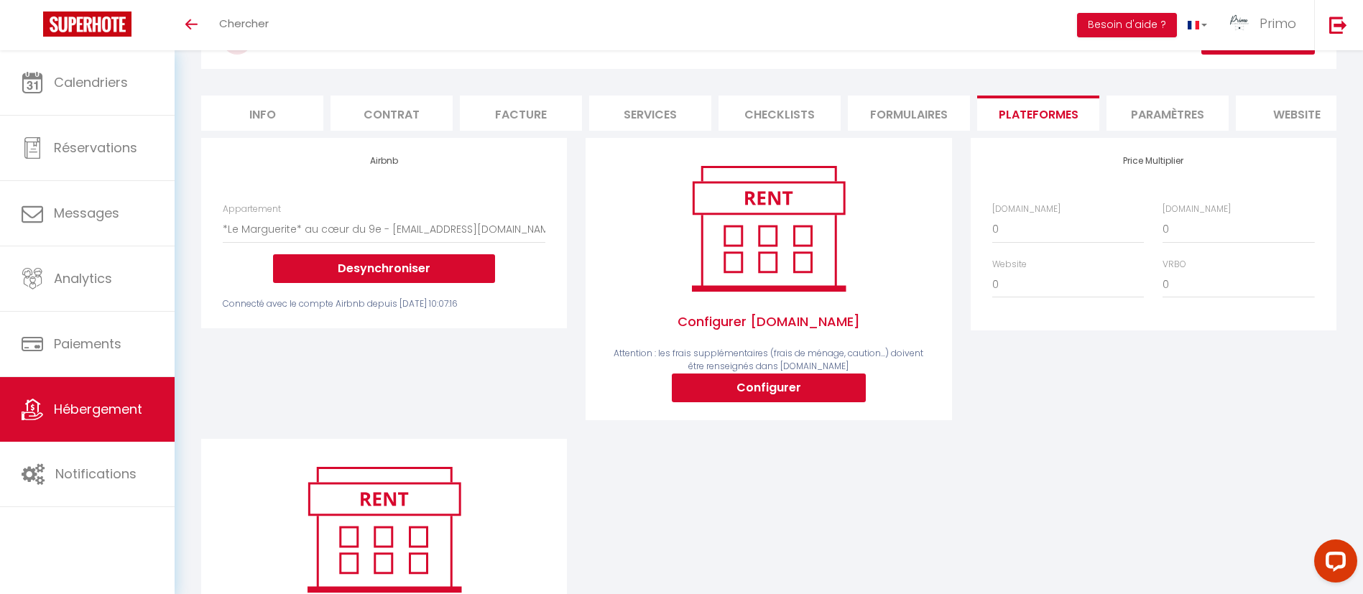
scroll to position [119, 0]
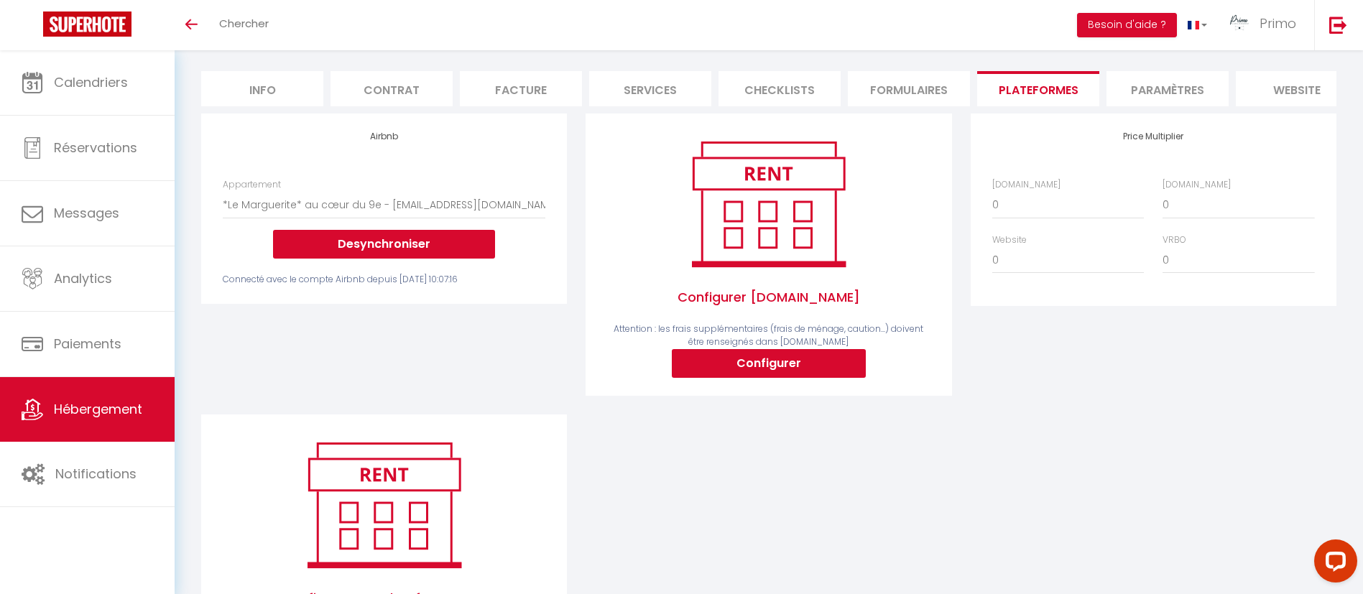
click at [994, 349] on div "Price Multiplier Airbnb.com 0 + 1 % + 2 % + 3 % + 4 % + 5 % + 6 % + 7 %" at bounding box center [1153, 263] width 384 height 301
click at [1272, 23] on span "Primo" at bounding box center [1277, 23] width 37 height 18
click at [1007, 98] on li "Plateformes" at bounding box center [1038, 88] width 122 height 35
click at [113, 400] on span "Hébergement" at bounding box center [98, 409] width 88 height 18
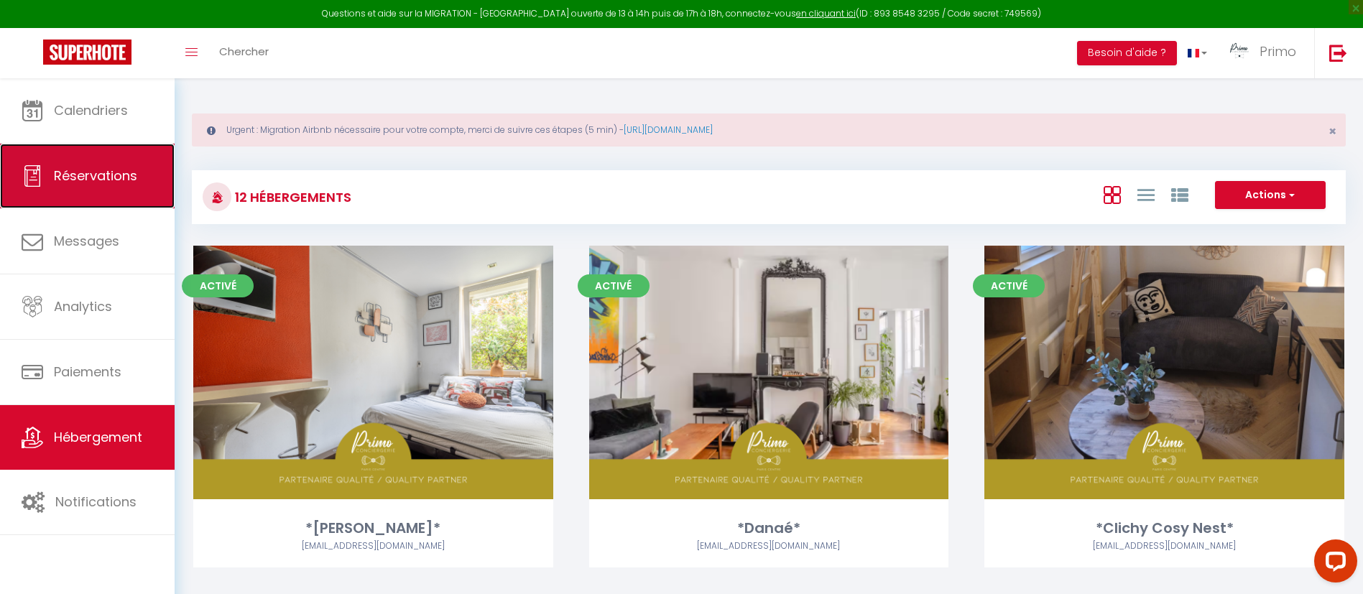
click at [97, 198] on link "Réservations" at bounding box center [87, 176] width 175 height 65
select select "not_cancelled"
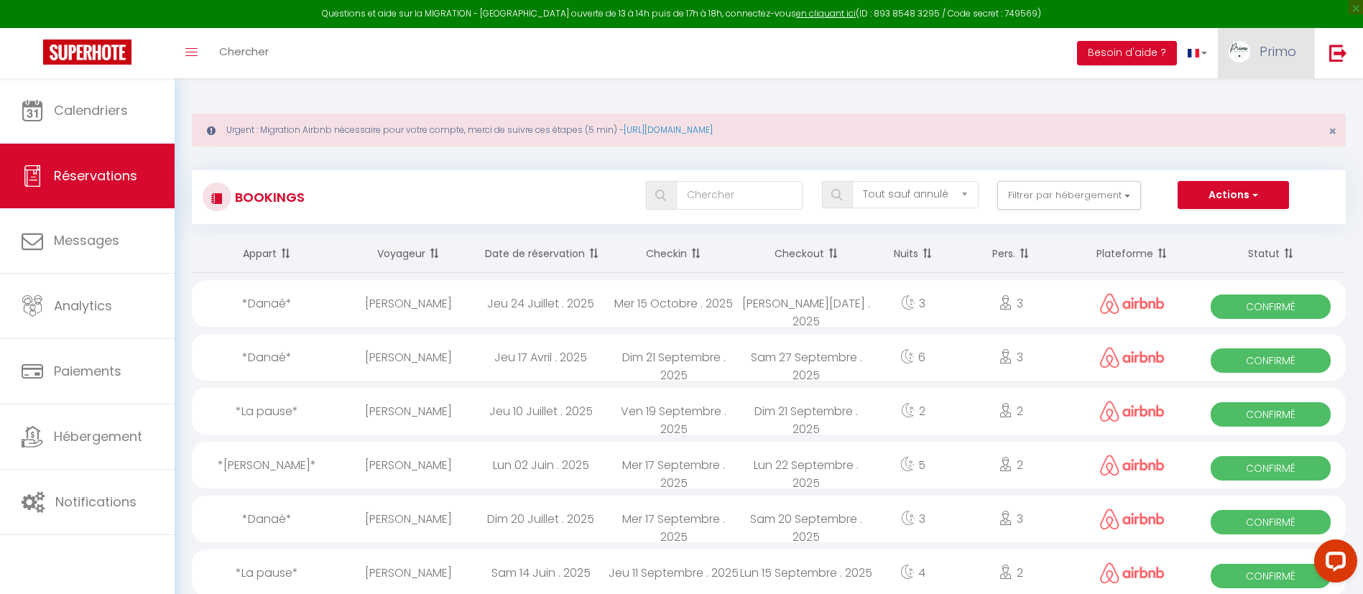
click at [1279, 56] on span "Primo" at bounding box center [1277, 51] width 37 height 18
click at [1235, 104] on link "Paramètres" at bounding box center [1256, 100] width 106 height 24
select select "fr"
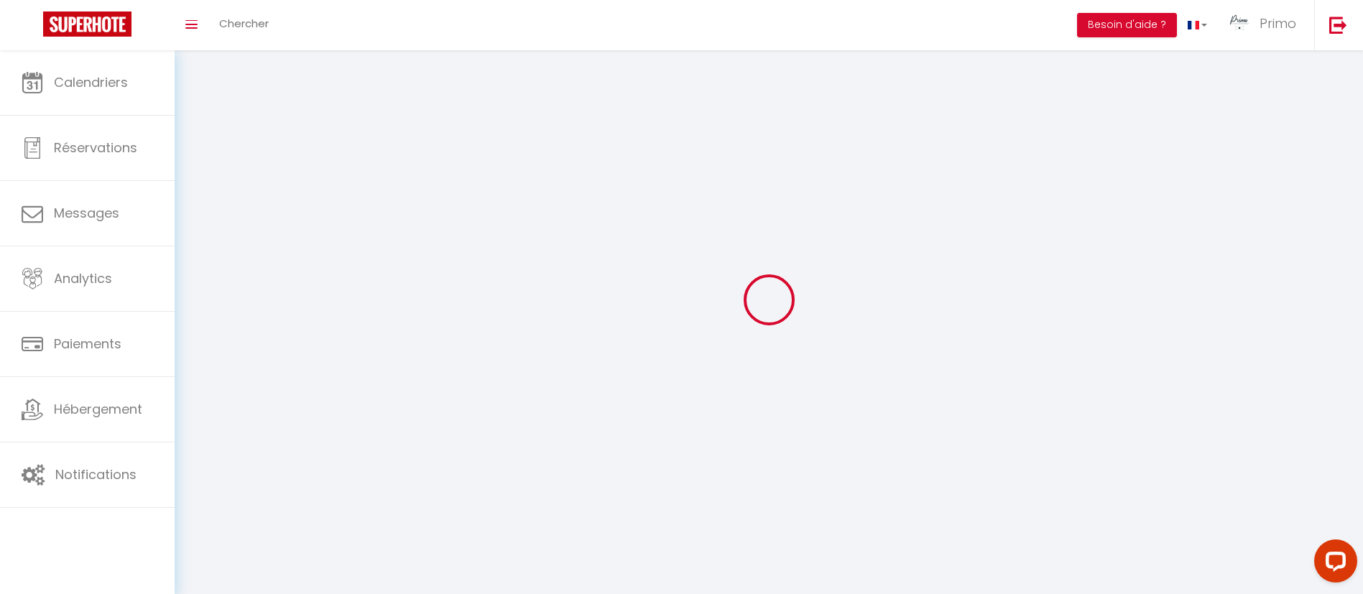
type input "Primo"
type input "[GEOGRAPHIC_DATA] 10"
type input "0665553813"
type input "[STREET_ADDRESS]"
type input "75009"
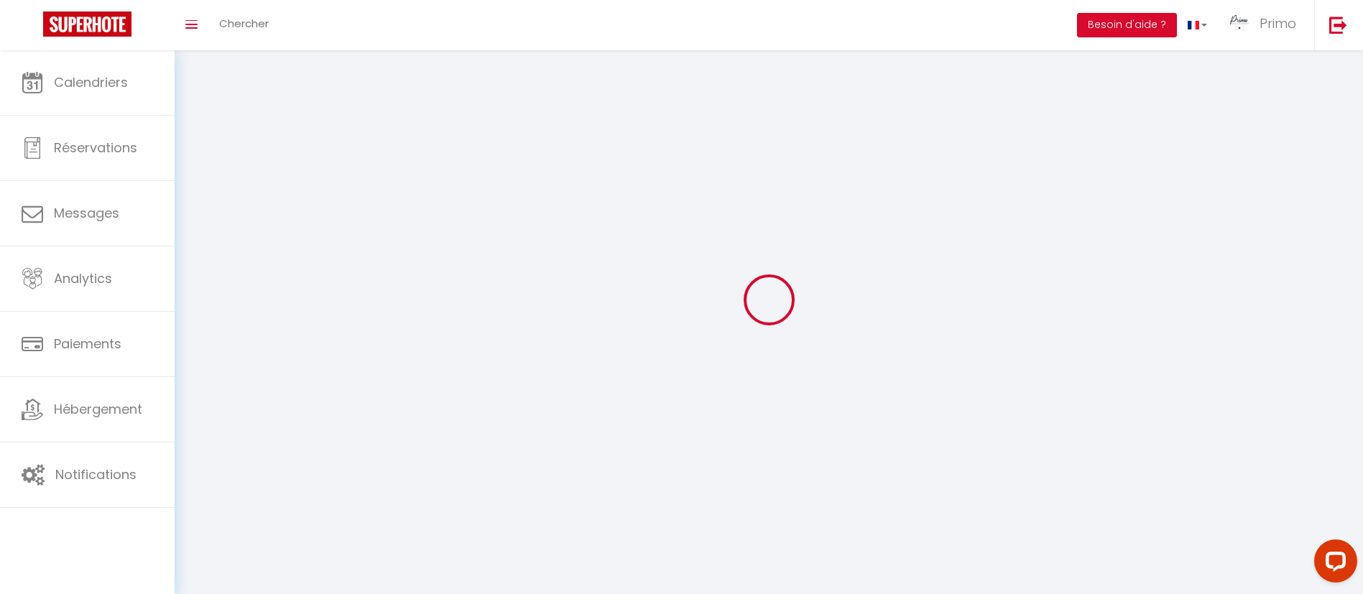
type input "[GEOGRAPHIC_DATA]"
type input "p0tk0Y3lyDtA8WCgnG5qNYaH0"
type input "3n1zKKK7hOxRMPF1MwymZg6Bn"
type input "[URL][DOMAIN_NAME]"
type input "p0tk0Y3lyDtA8WCgnG5qNYaH0"
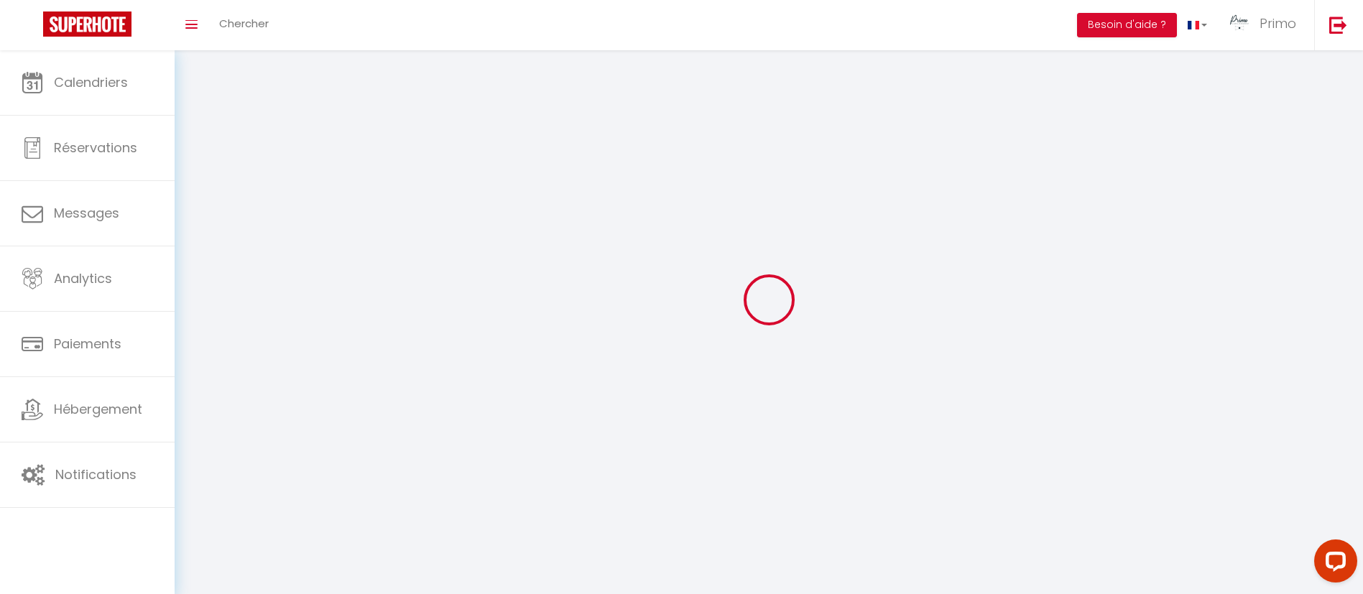
type input "3n1zKKK7hOxRMPF1MwymZg6Bn"
type input "[URL][DOMAIN_NAME]"
select select "1"
select select "28"
select select "fr"
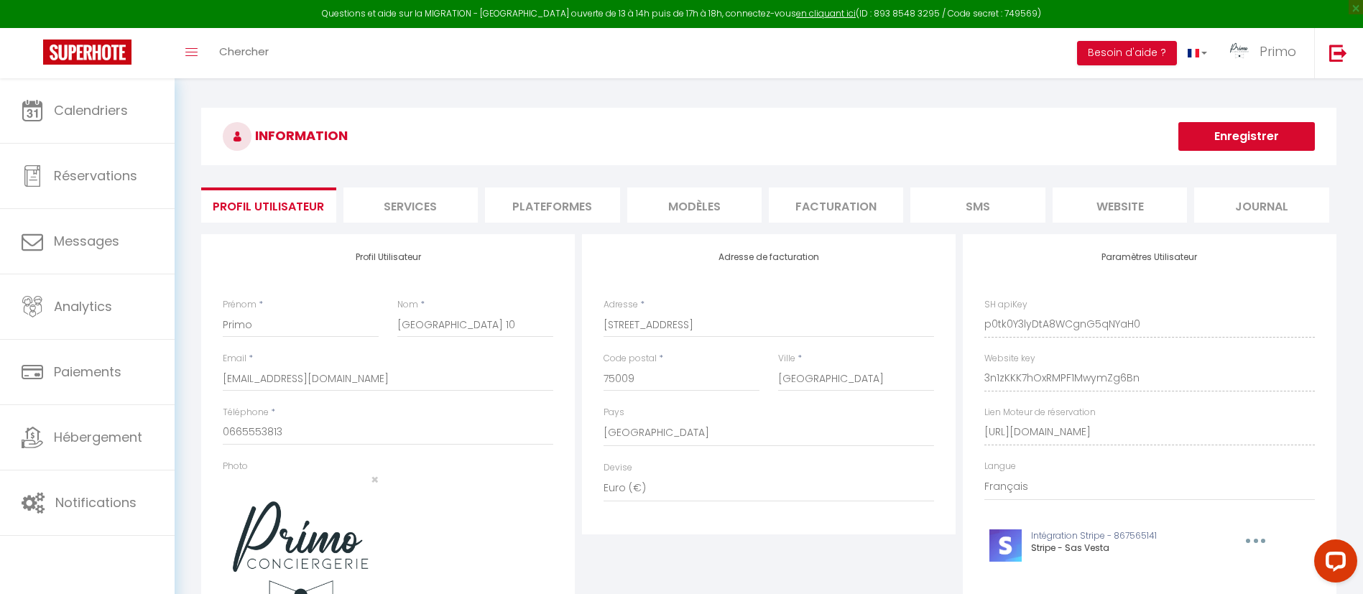
click at [567, 188] on li "Plateformes" at bounding box center [552, 204] width 134 height 35
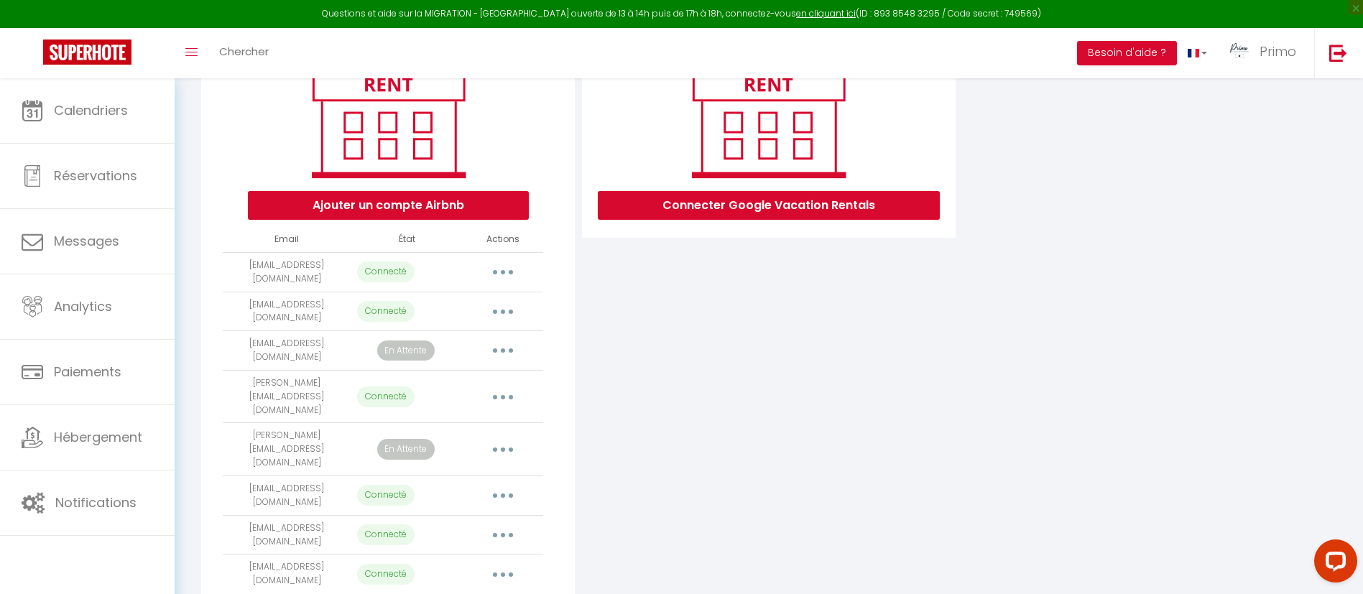
scroll to position [230, 0]
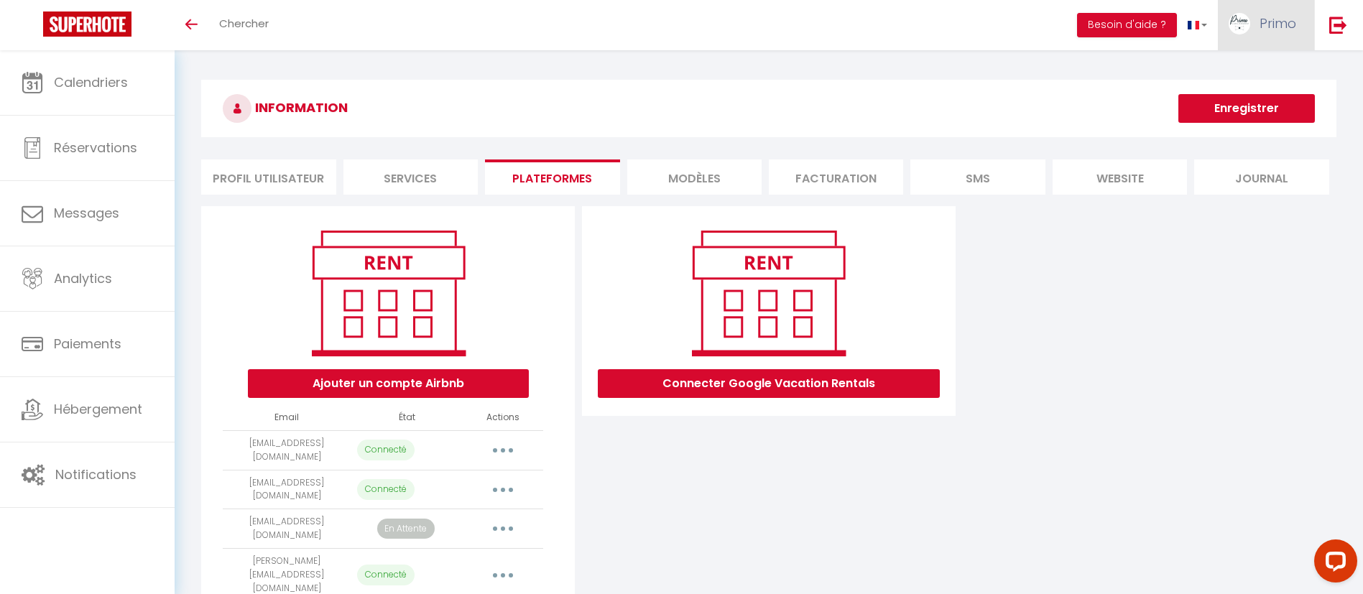
click at [1276, 30] on span "Primo" at bounding box center [1277, 23] width 37 height 18
click at [1260, 17] on span "Primo" at bounding box center [1277, 23] width 37 height 18
click at [1103, 407] on div "Ajouter un compte Airbnb Email État Actions airbnblolivia@gmail.com Connecté Im…" at bounding box center [769, 503] width 1142 height 594
click at [1360, 21] on link at bounding box center [1337, 25] width 47 height 50
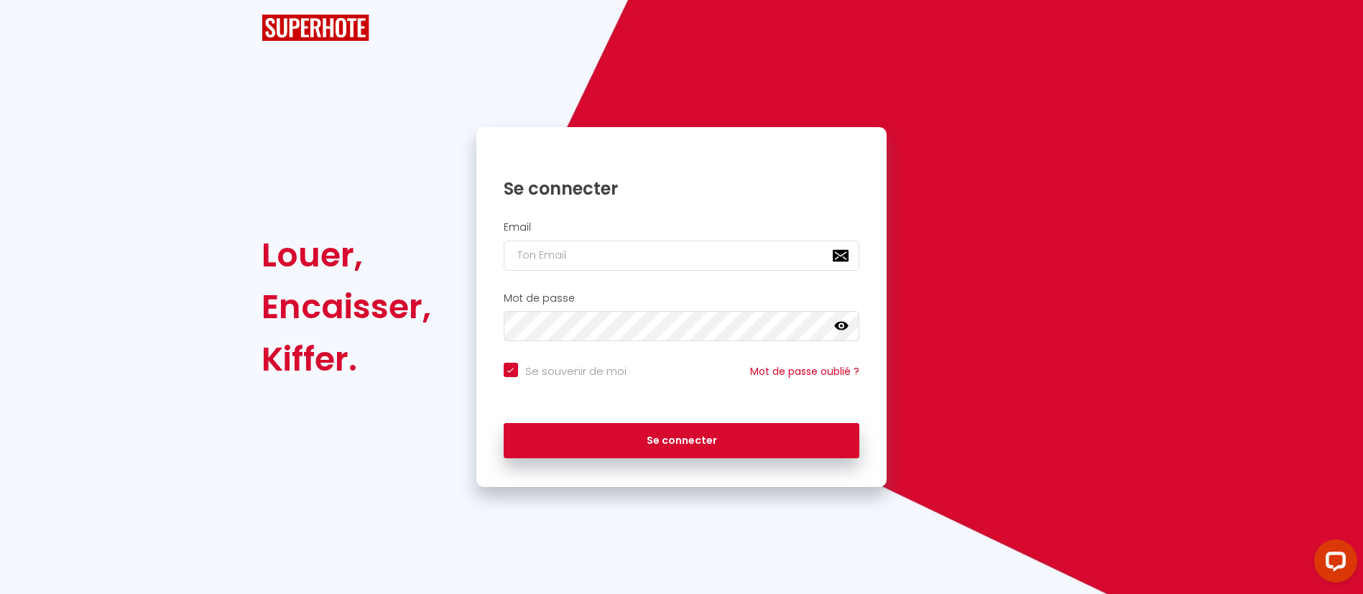
checkbox input "true"
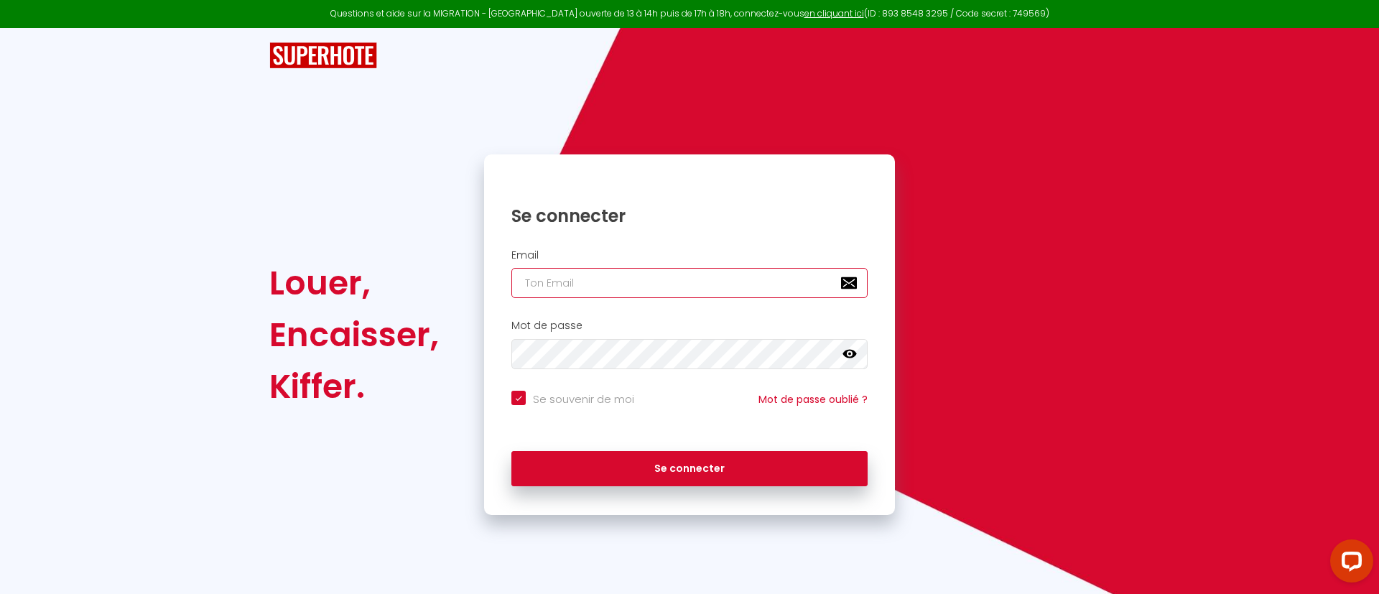
click at [572, 285] on input "email" at bounding box center [689, 283] width 356 height 30
type input "[EMAIL_ADDRESS][DOMAIN_NAME]"
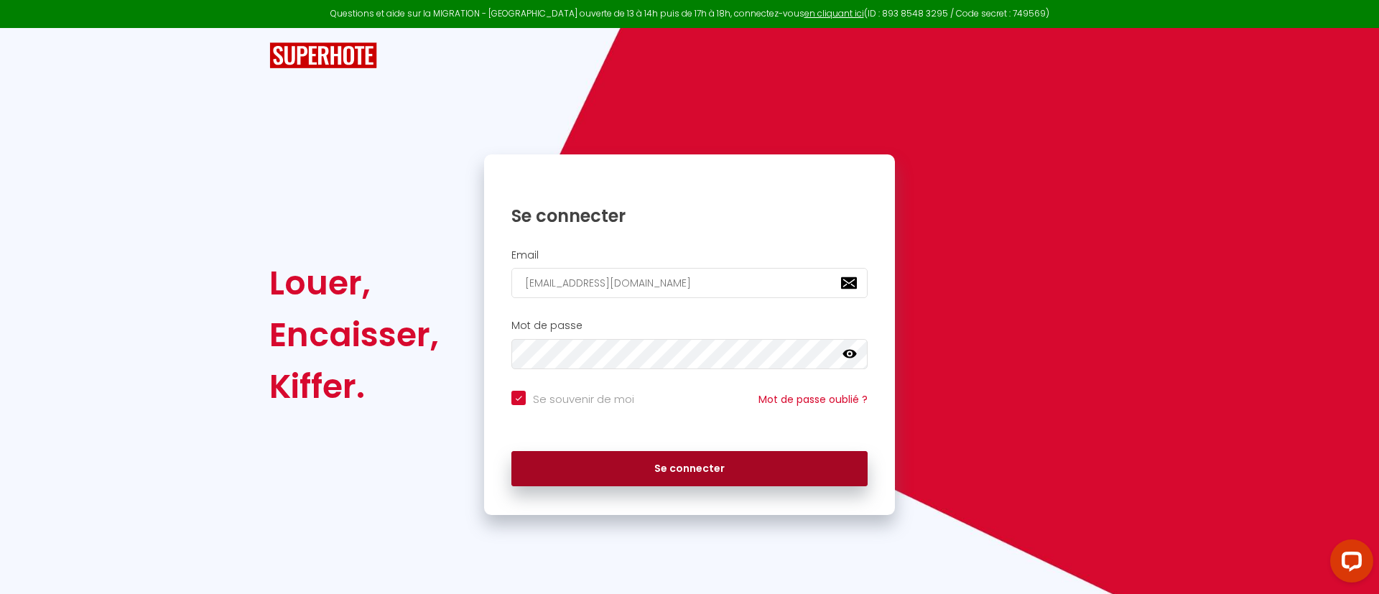
click at [743, 459] on button "Se connecter" at bounding box center [689, 469] width 356 height 36
checkbox input "true"
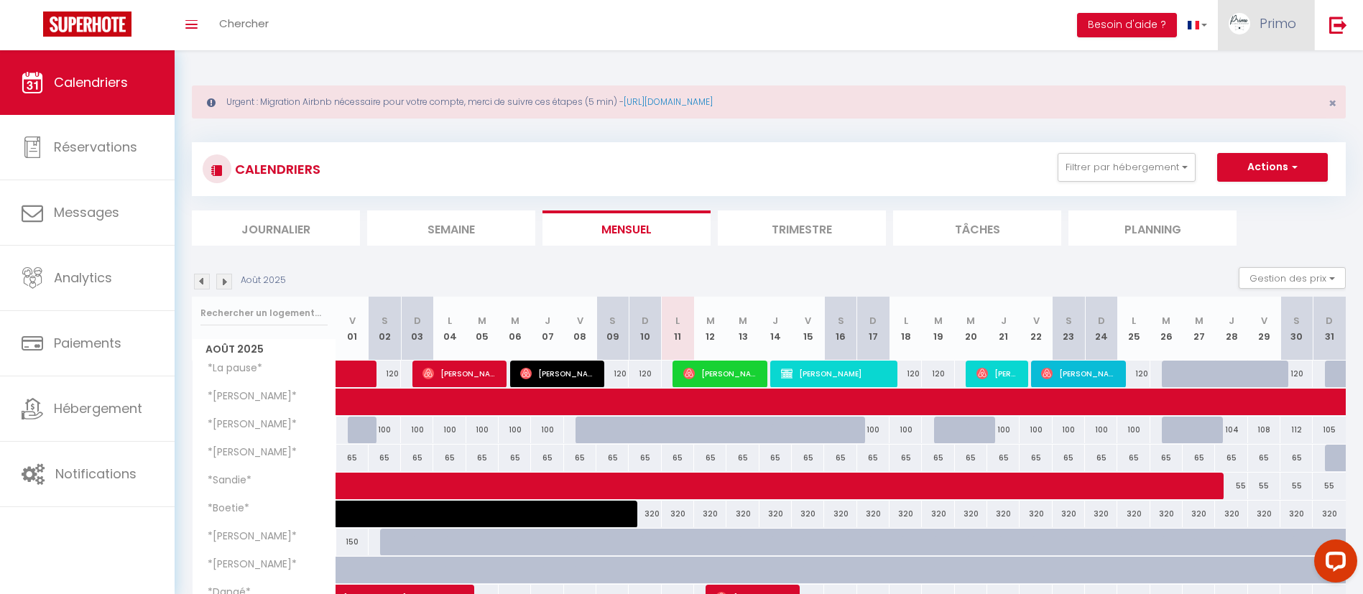
click at [1271, 13] on link "Primo" at bounding box center [1266, 25] width 96 height 50
click at [1242, 72] on link "Paramètres" at bounding box center [1256, 72] width 106 height 24
select select "28"
select select "fr"
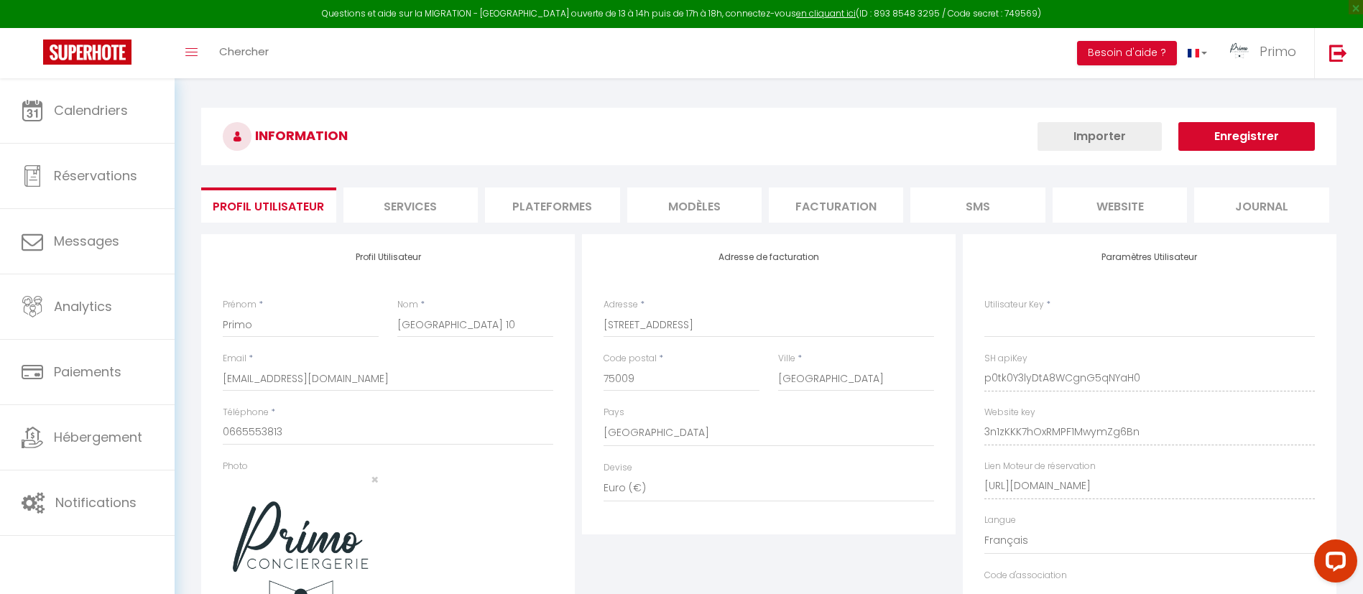
type input "p0tk0Y3lyDtA8WCgnG5qNYaH0"
type input "3n1zKKK7hOxRMPF1MwymZg6Bn"
type input "[URL][DOMAIN_NAME]"
select select "fr"
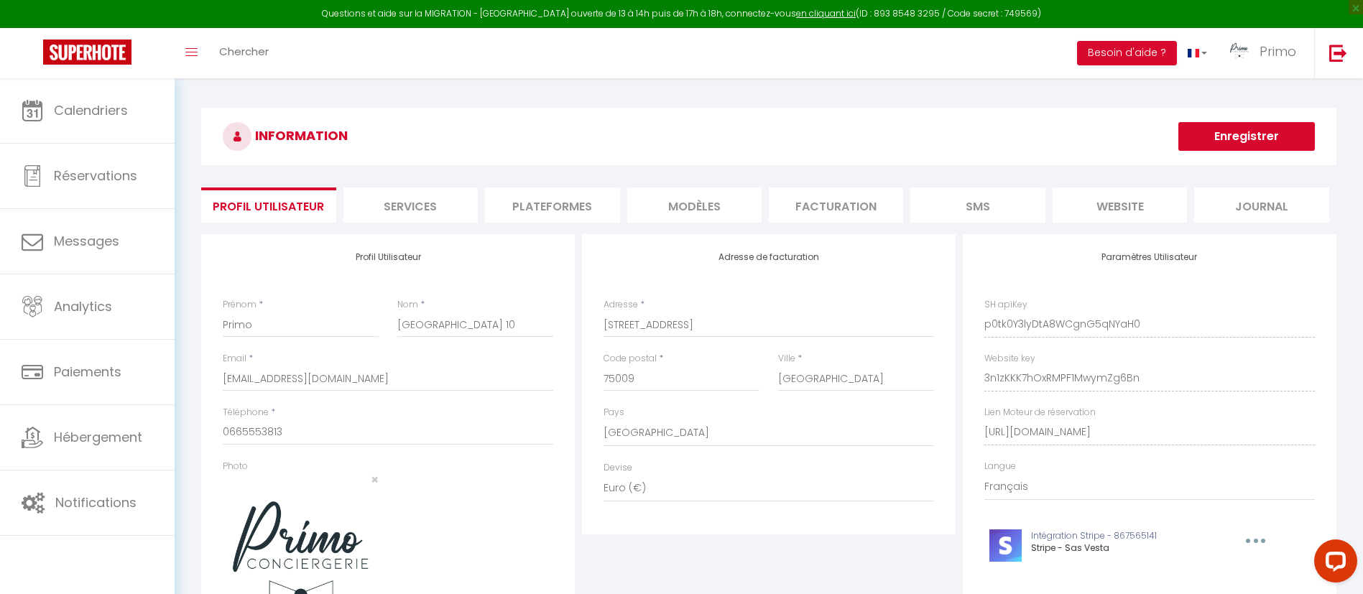
click at [587, 205] on li "Plateformes" at bounding box center [552, 204] width 134 height 35
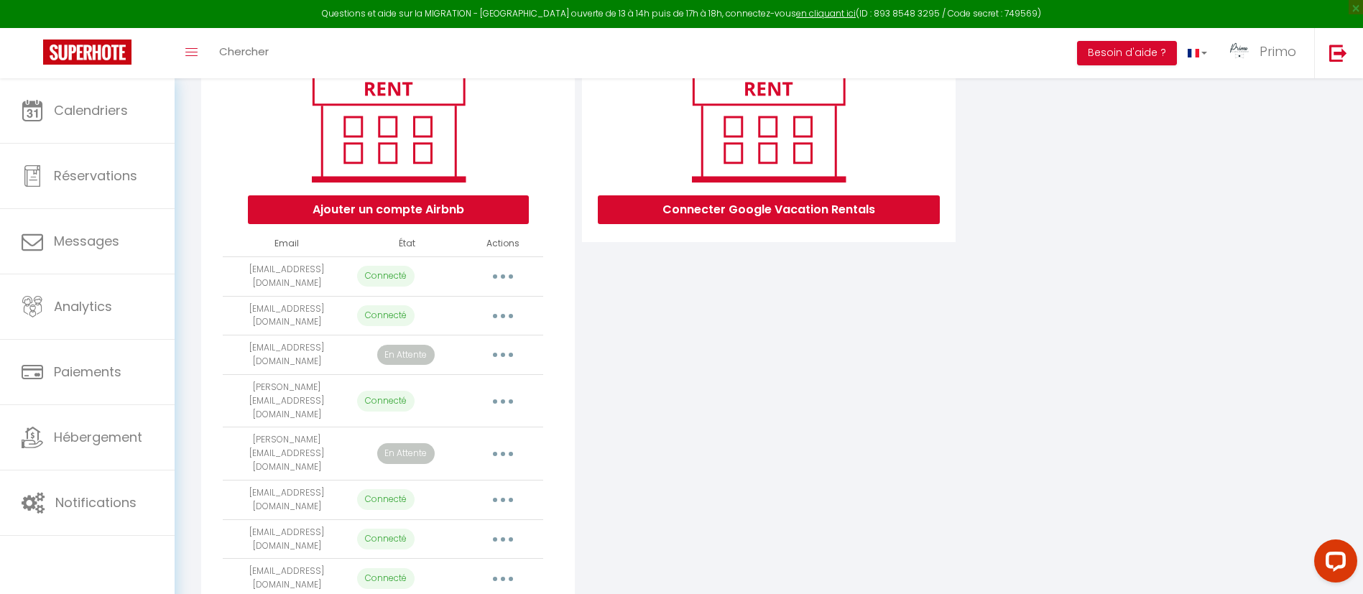
scroll to position [230, 0]
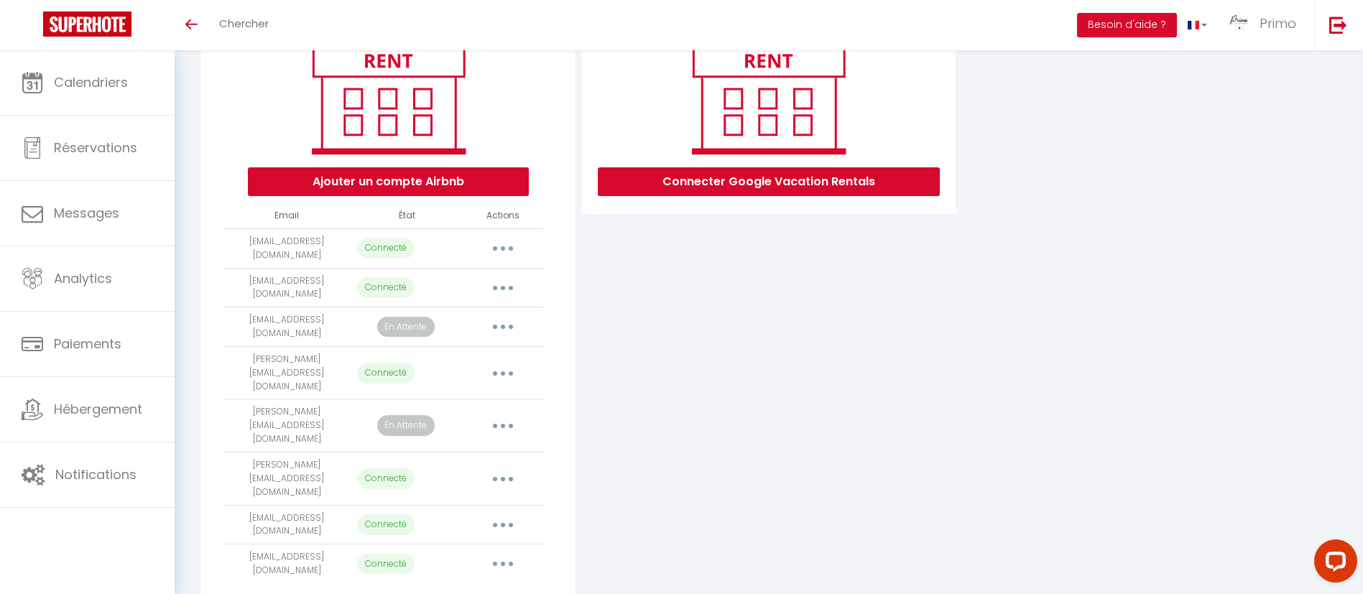
click at [494, 279] on button "button" at bounding box center [503, 288] width 40 height 23
click at [734, 300] on div "Connecter Google Vacation Rentals" at bounding box center [768, 308] width 381 height 608
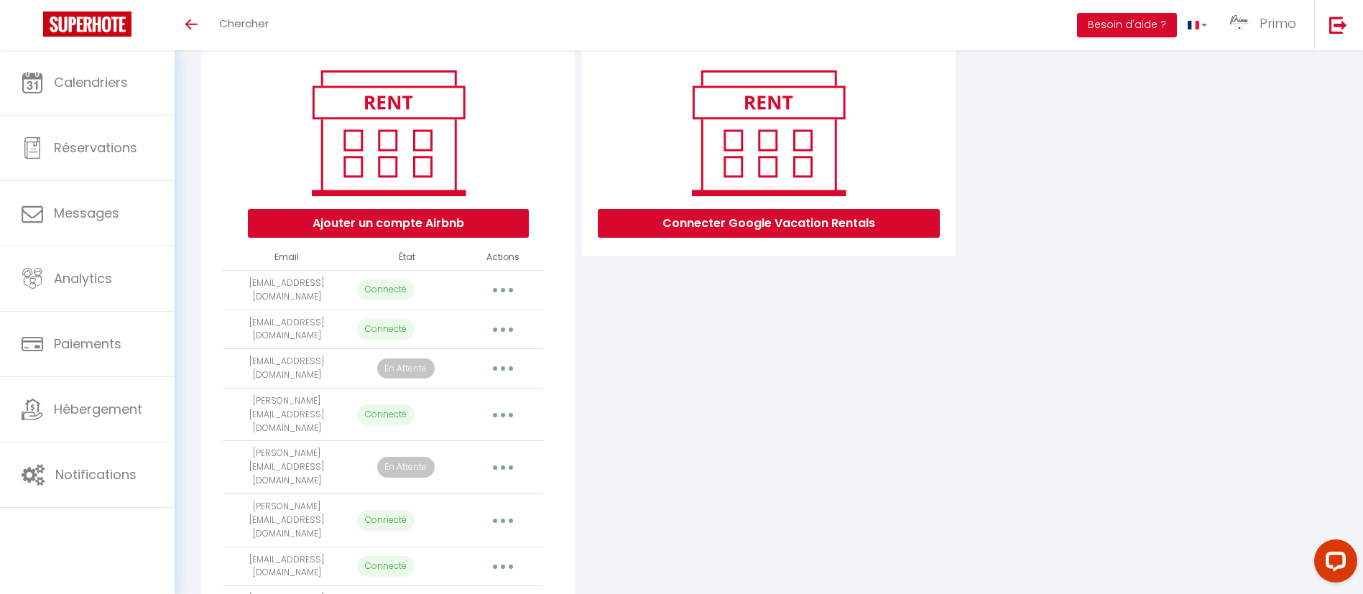
scroll to position [202, 0]
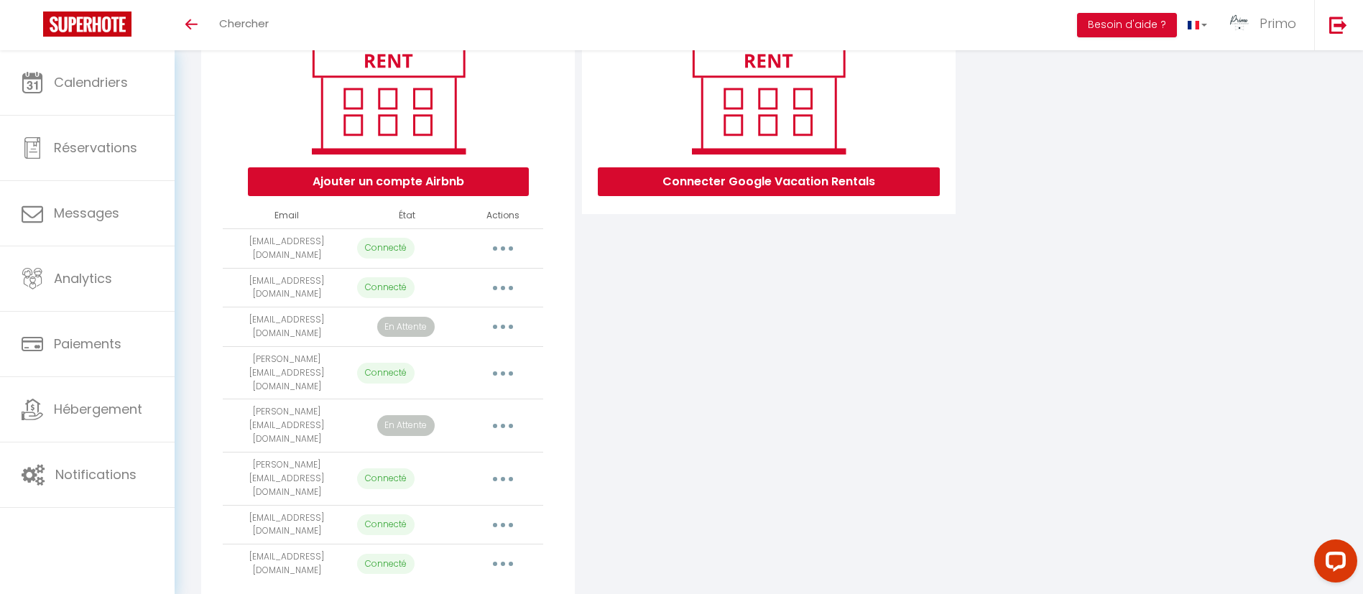
click at [505, 287] on button "button" at bounding box center [503, 288] width 40 height 23
click at [639, 281] on div "Connecter Google Vacation Rentals" at bounding box center [768, 308] width 381 height 608
click at [511, 285] on button "button" at bounding box center [503, 288] width 40 height 23
click at [707, 266] on div "Connecter Google Vacation Rentals" at bounding box center [768, 308] width 381 height 608
click at [504, 286] on button "button" at bounding box center [503, 288] width 40 height 23
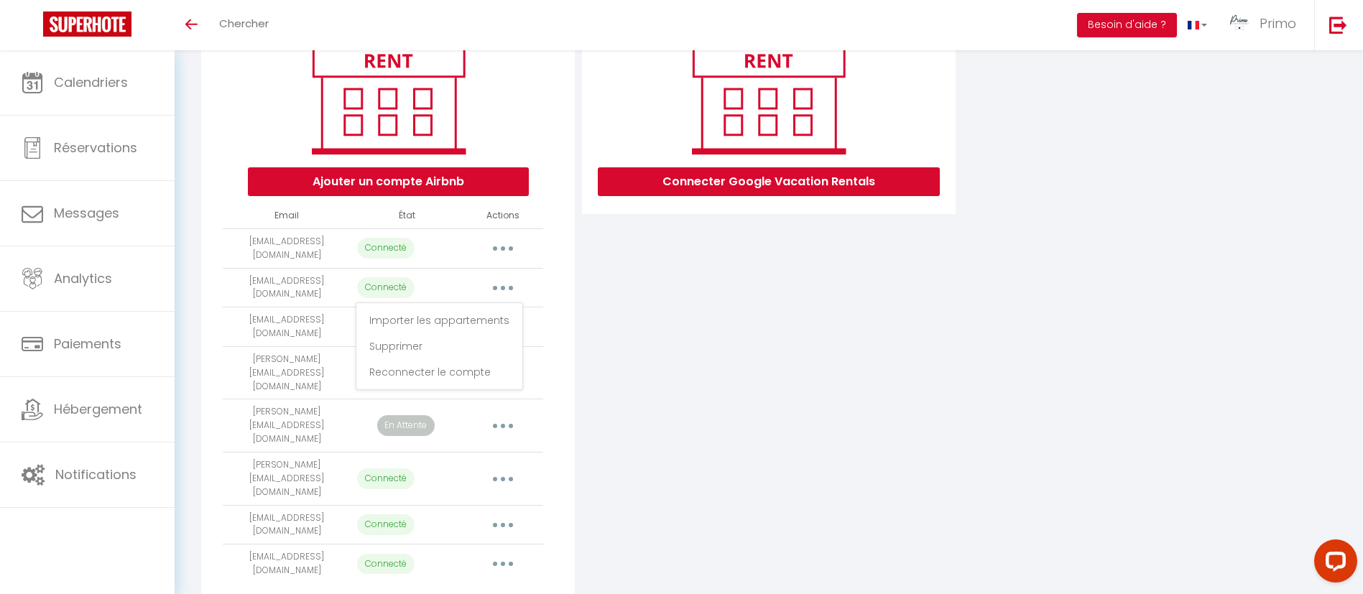
click at [704, 296] on div "Connecter Google Vacation Rentals" at bounding box center [768, 308] width 381 height 608
click at [506, 282] on button "button" at bounding box center [503, 288] width 40 height 23
click at [726, 322] on div "Connecter Google Vacation Rentals" at bounding box center [768, 308] width 381 height 608
